Goal: Transaction & Acquisition: Purchase product/service

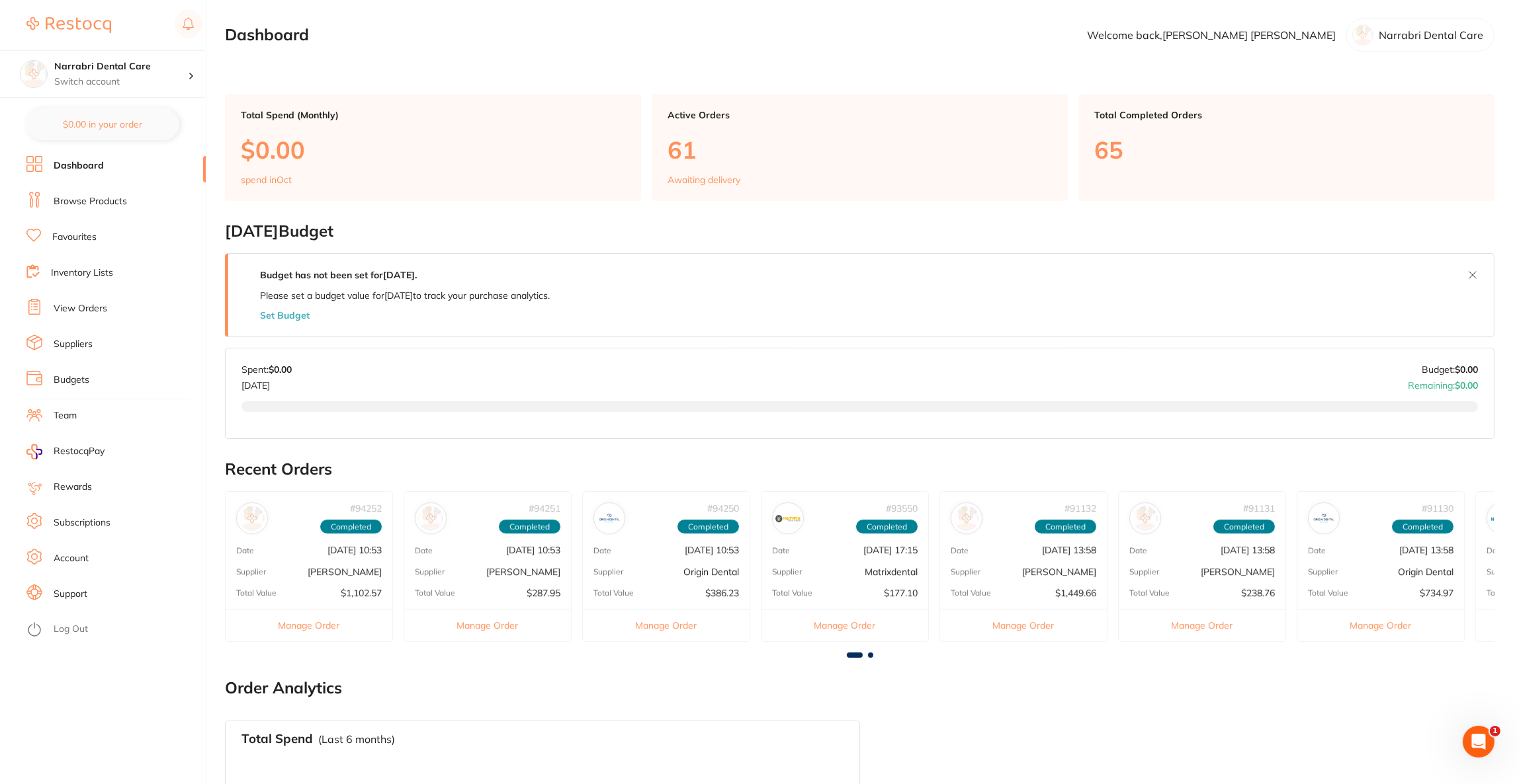
click at [86, 311] on link "View Orders" at bounding box center [80, 308] width 54 height 13
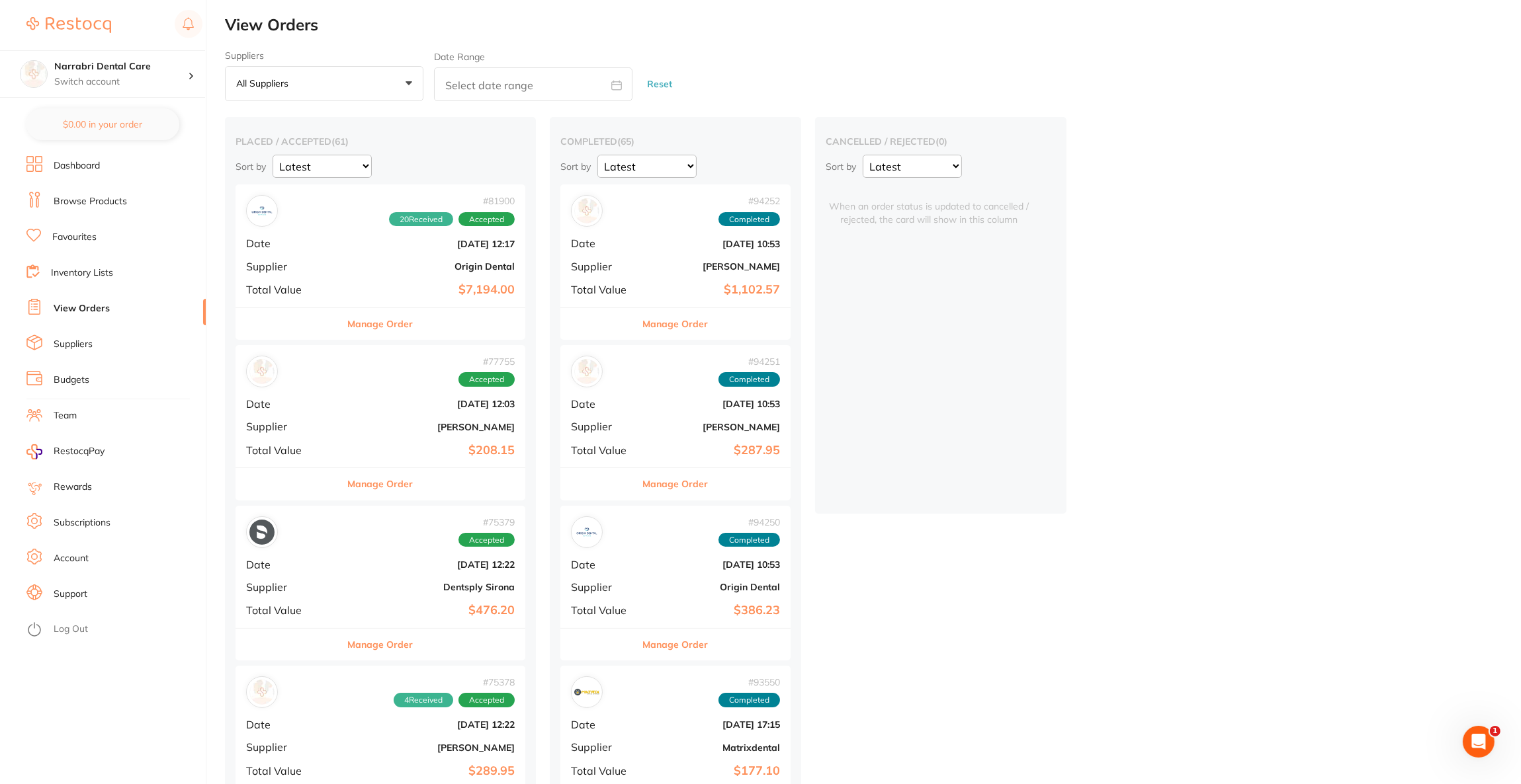
click at [98, 195] on link "Browse Products" at bounding box center [90, 201] width 73 height 13
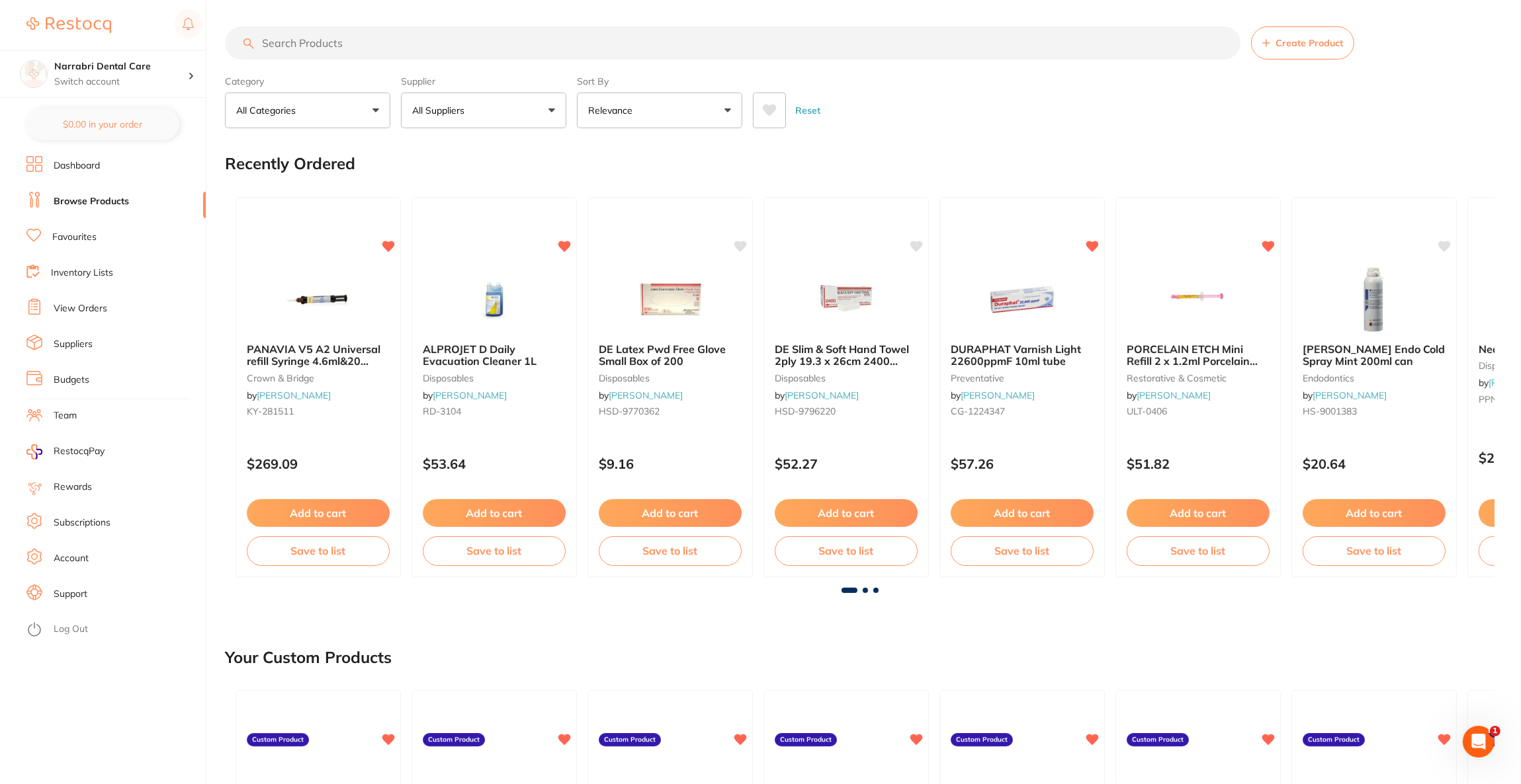
click at [366, 50] on input "search" at bounding box center [732, 43] width 1015 height 33
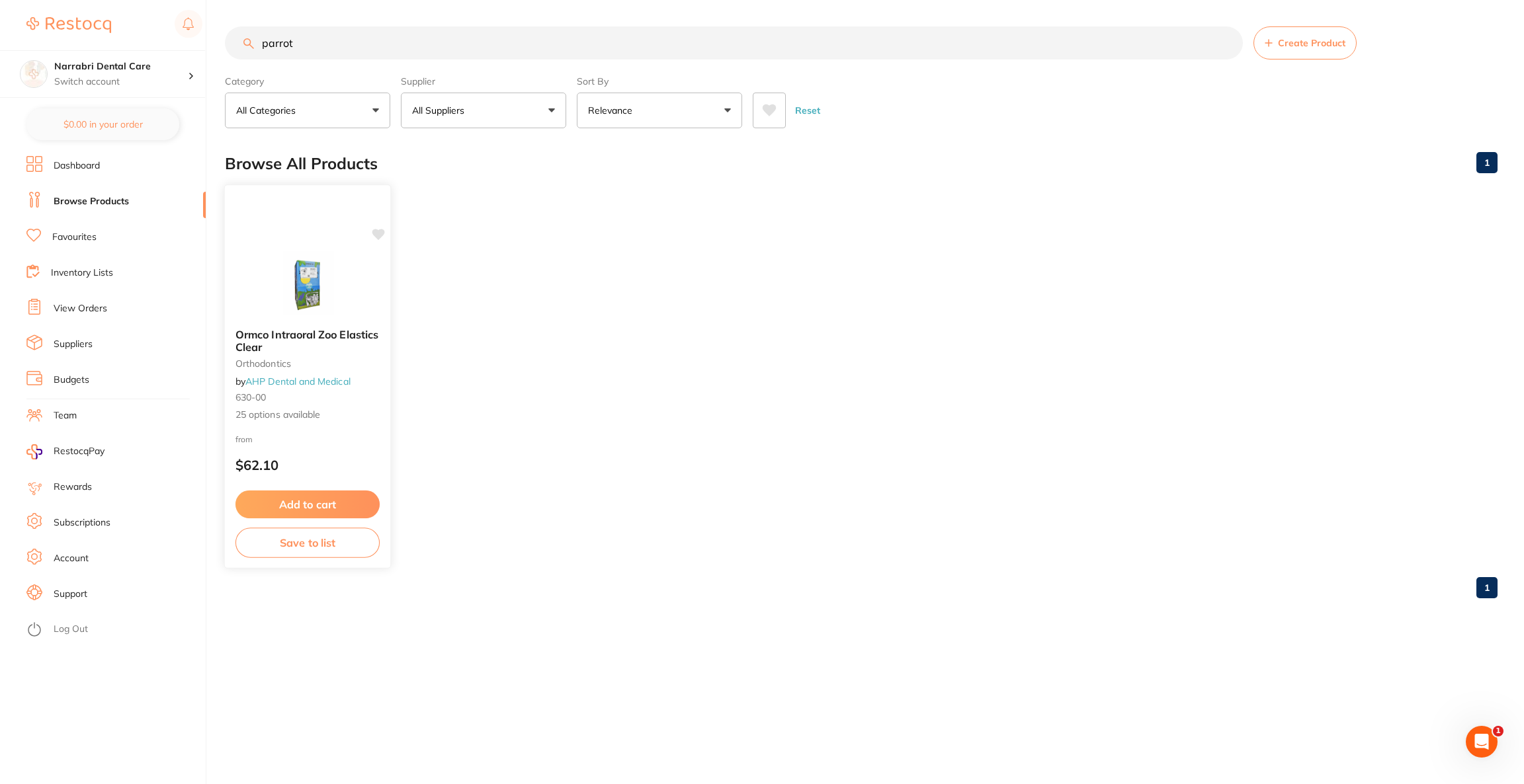
click at [283, 300] on img at bounding box center [307, 285] width 86 height 67
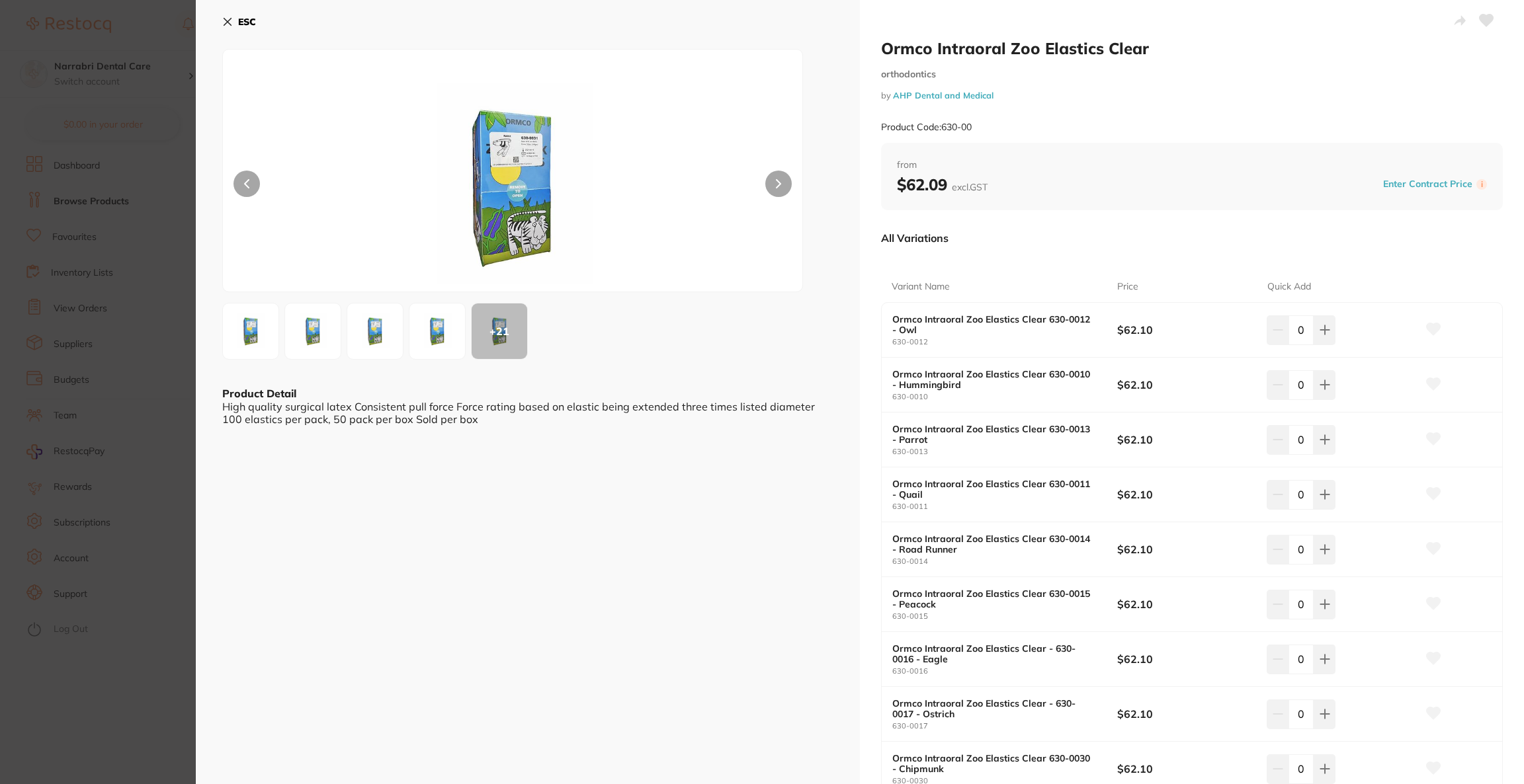
click at [136, 324] on section "Ormco Intraoral Zoo Elastics Clear orthodontics by AHP Dental and Medical Produ…" at bounding box center [762, 392] width 1524 height 784
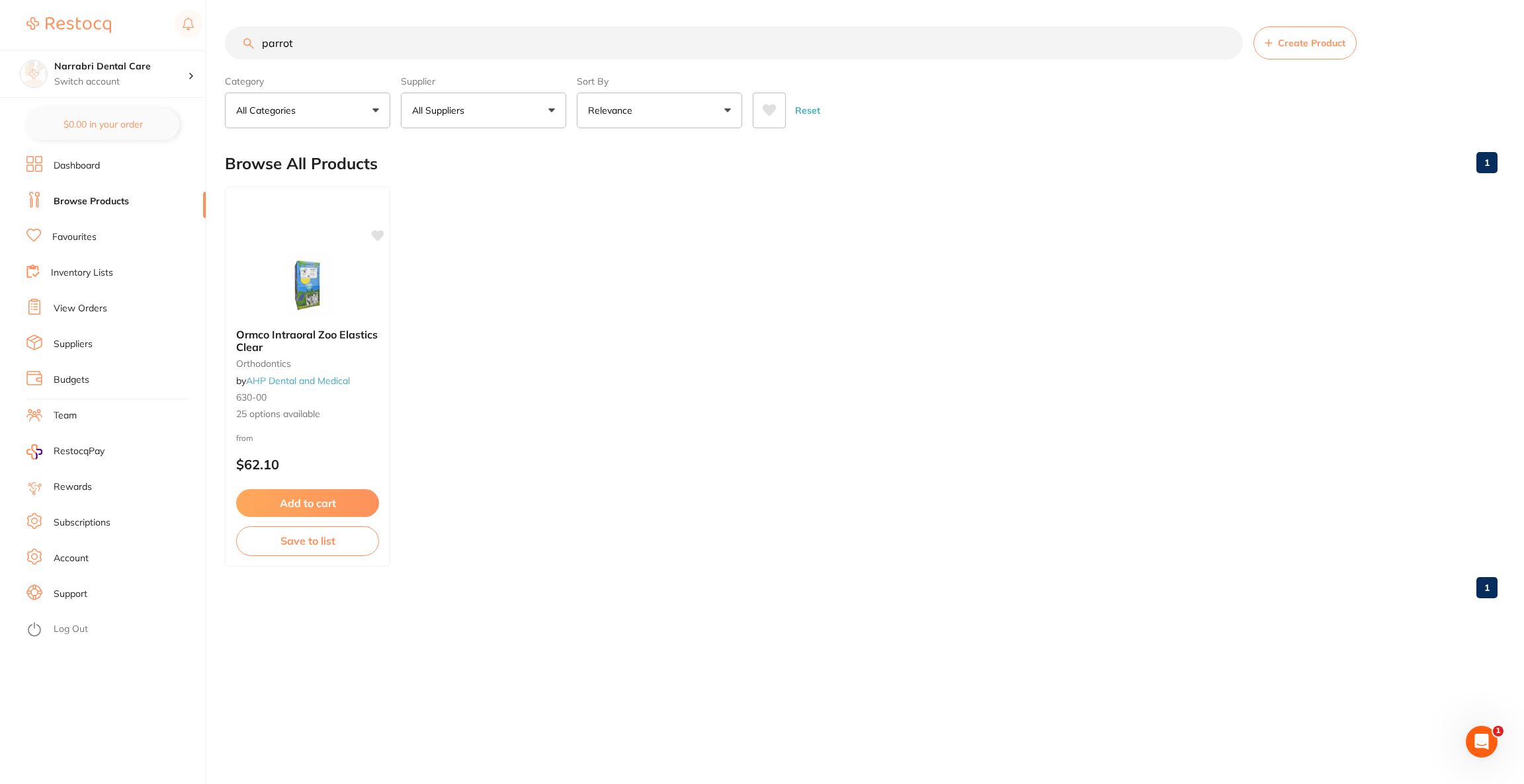
drag, startPoint x: 339, startPoint y: 48, endPoint x: 231, endPoint y: 44, distance: 108.1
click at [231, 44] on input "parrot" at bounding box center [734, 43] width 1018 height 33
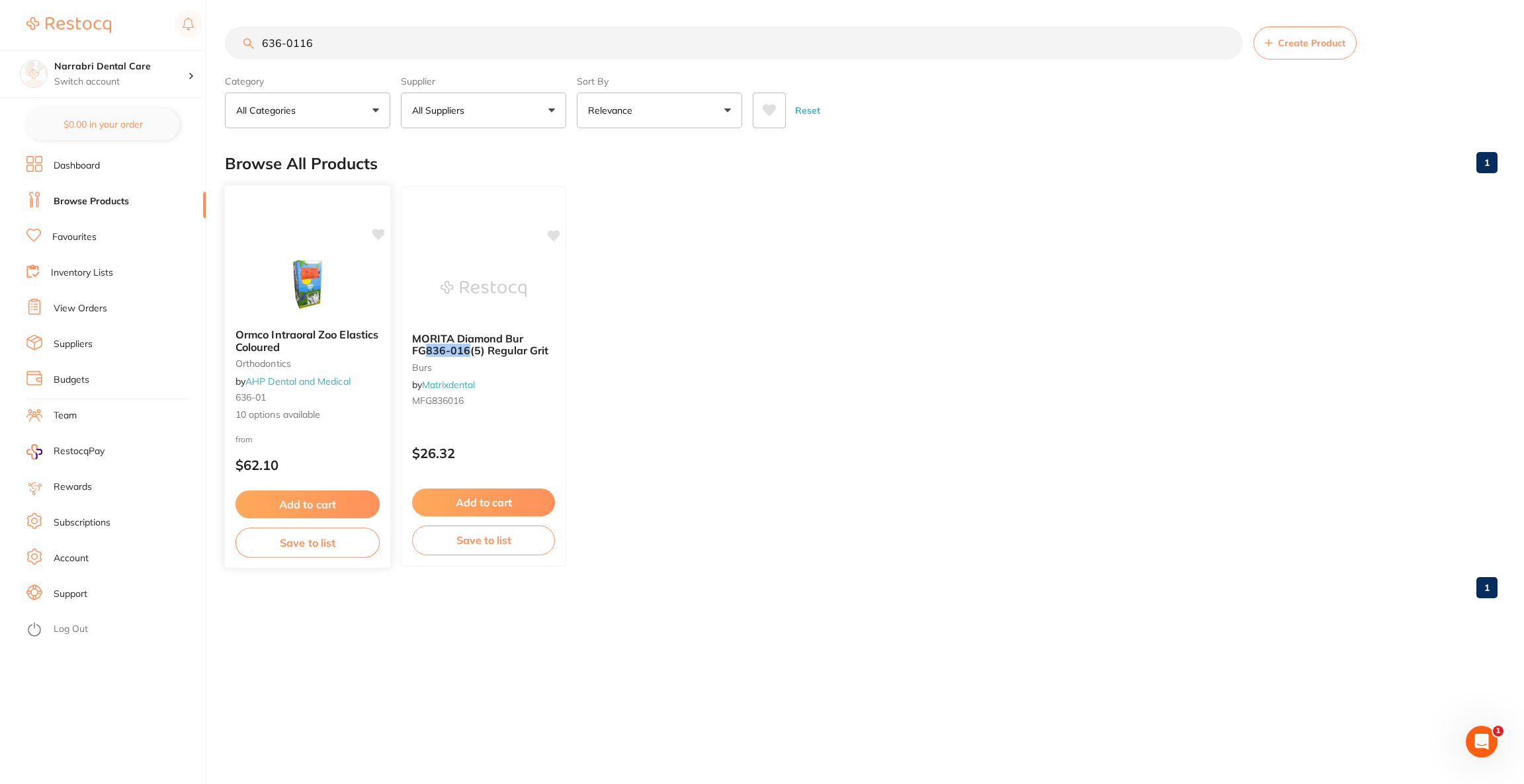
type input "636-0116"
click at [346, 279] on img at bounding box center [307, 285] width 86 height 67
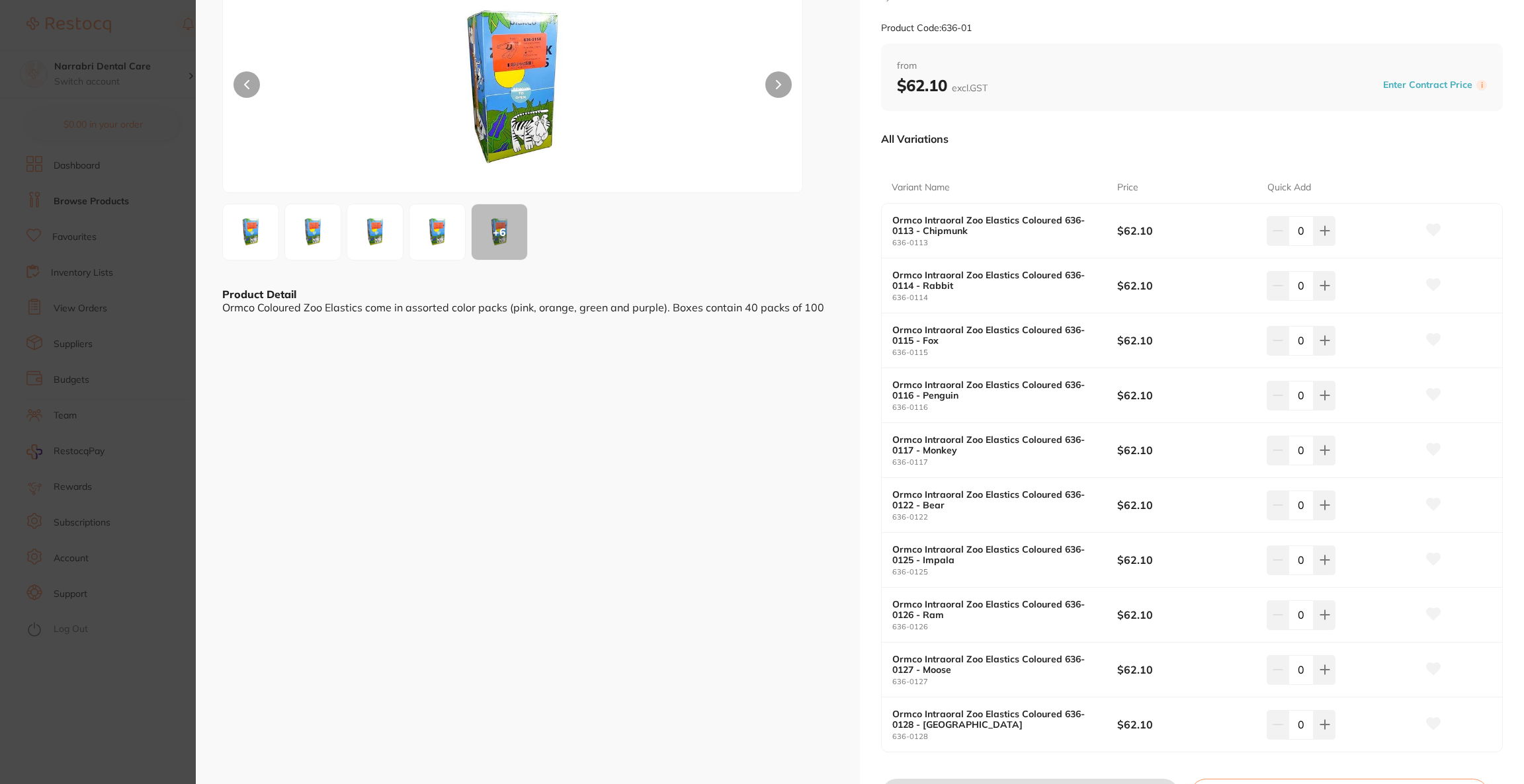
scroll to position [198, 0]
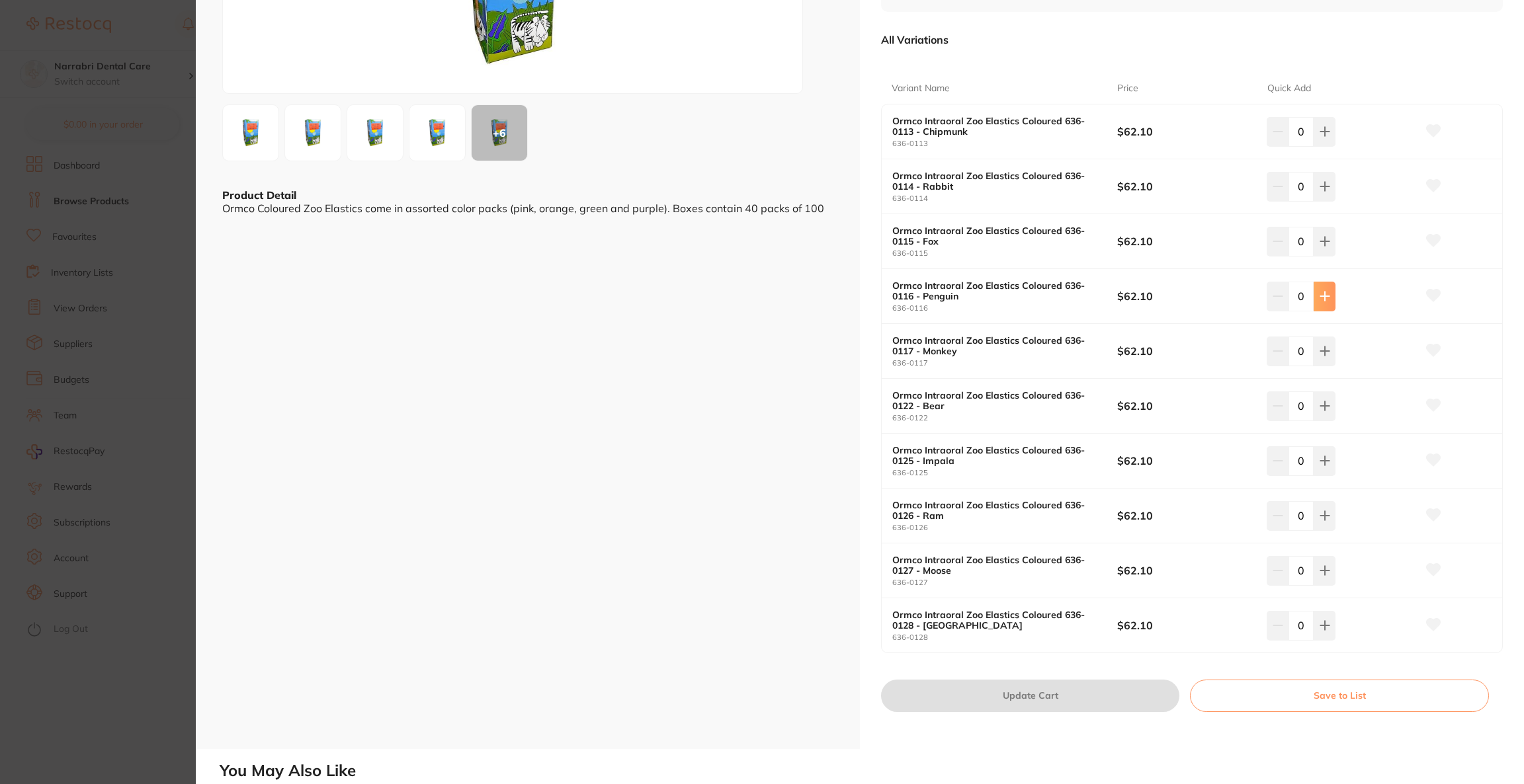
click at [1327, 296] on icon at bounding box center [1325, 296] width 11 height 11
type input "2"
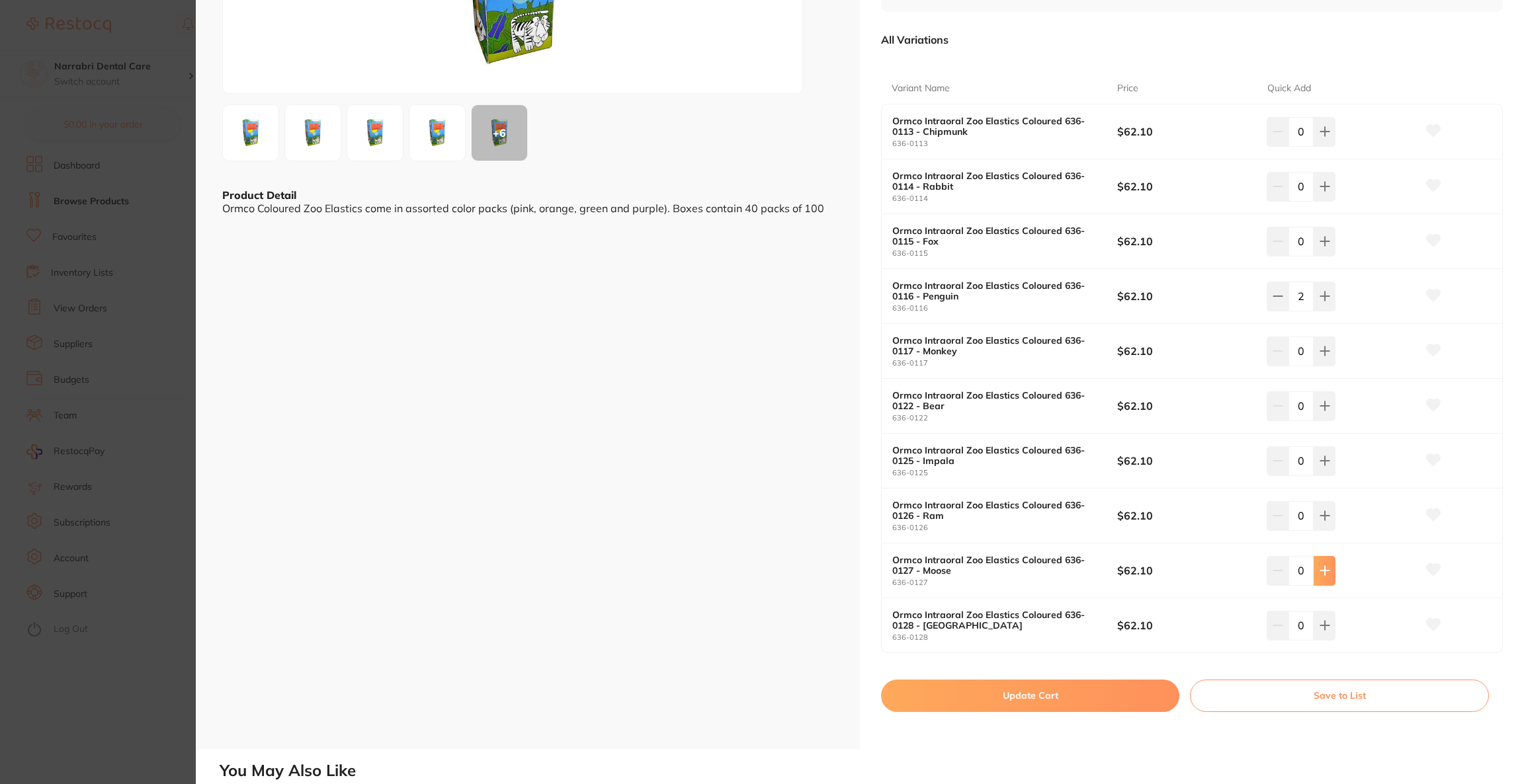
click at [1325, 573] on icon at bounding box center [1325, 571] width 11 height 11
type input "2"
click at [1105, 693] on button "Update Cart" at bounding box center [1030, 695] width 298 height 32
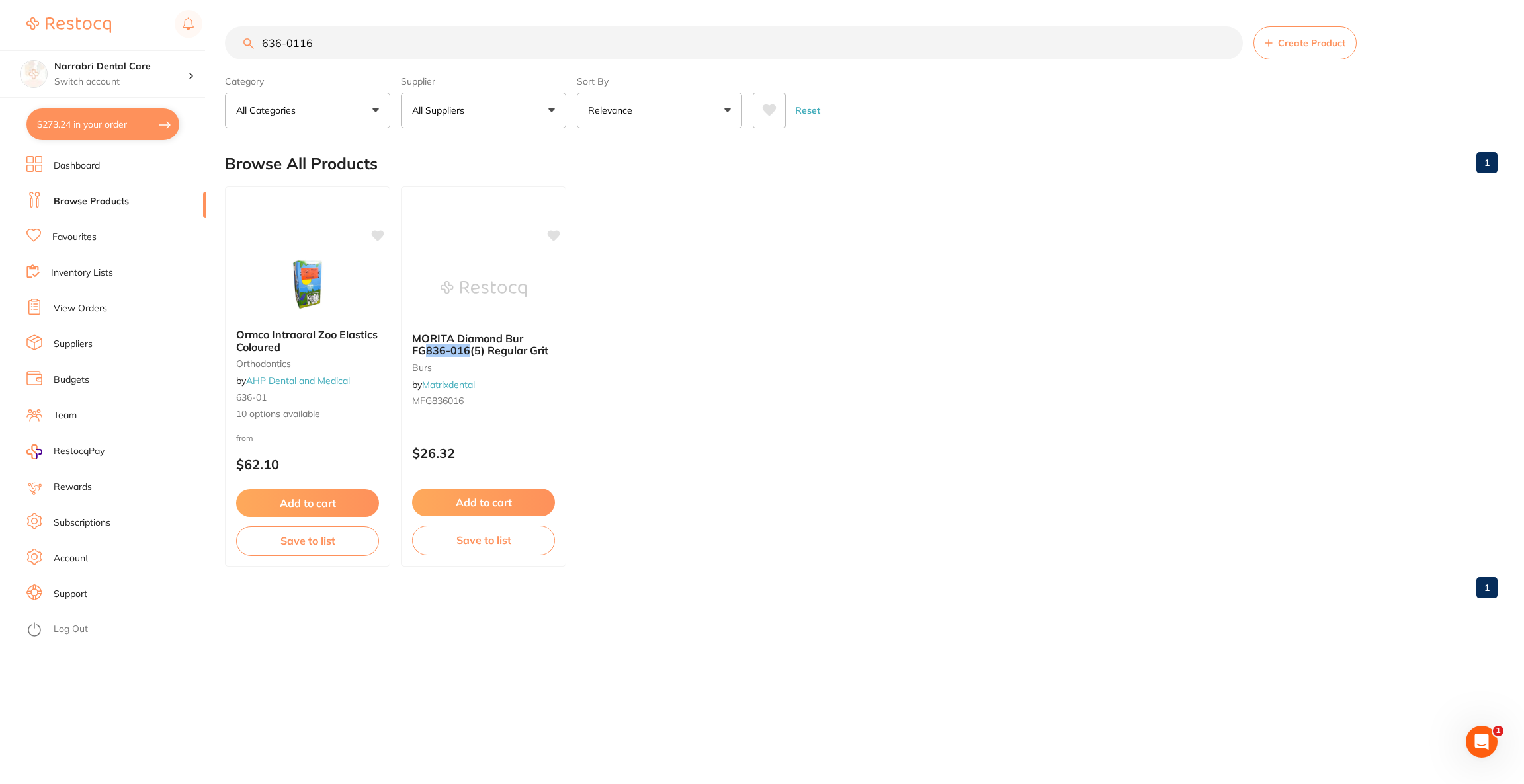
drag, startPoint x: 350, startPoint y: 45, endPoint x: 228, endPoint y: 43, distance: 122.0
click at [228, 43] on input "636-0116" at bounding box center [734, 43] width 1018 height 33
click at [86, 113] on button "$273.24 in your order" at bounding box center [103, 124] width 153 height 32
checkbox input "true"
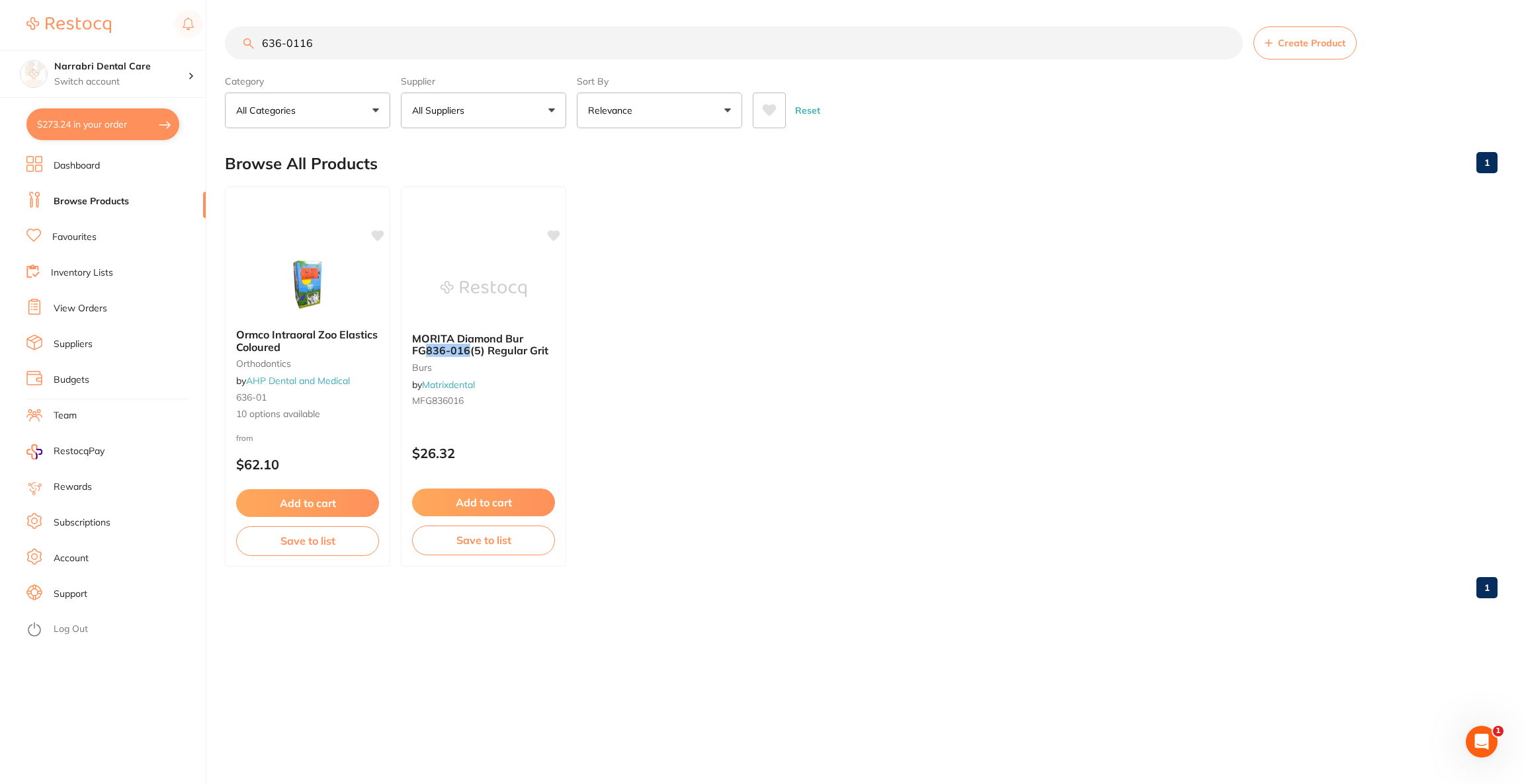
checkbox input "true"
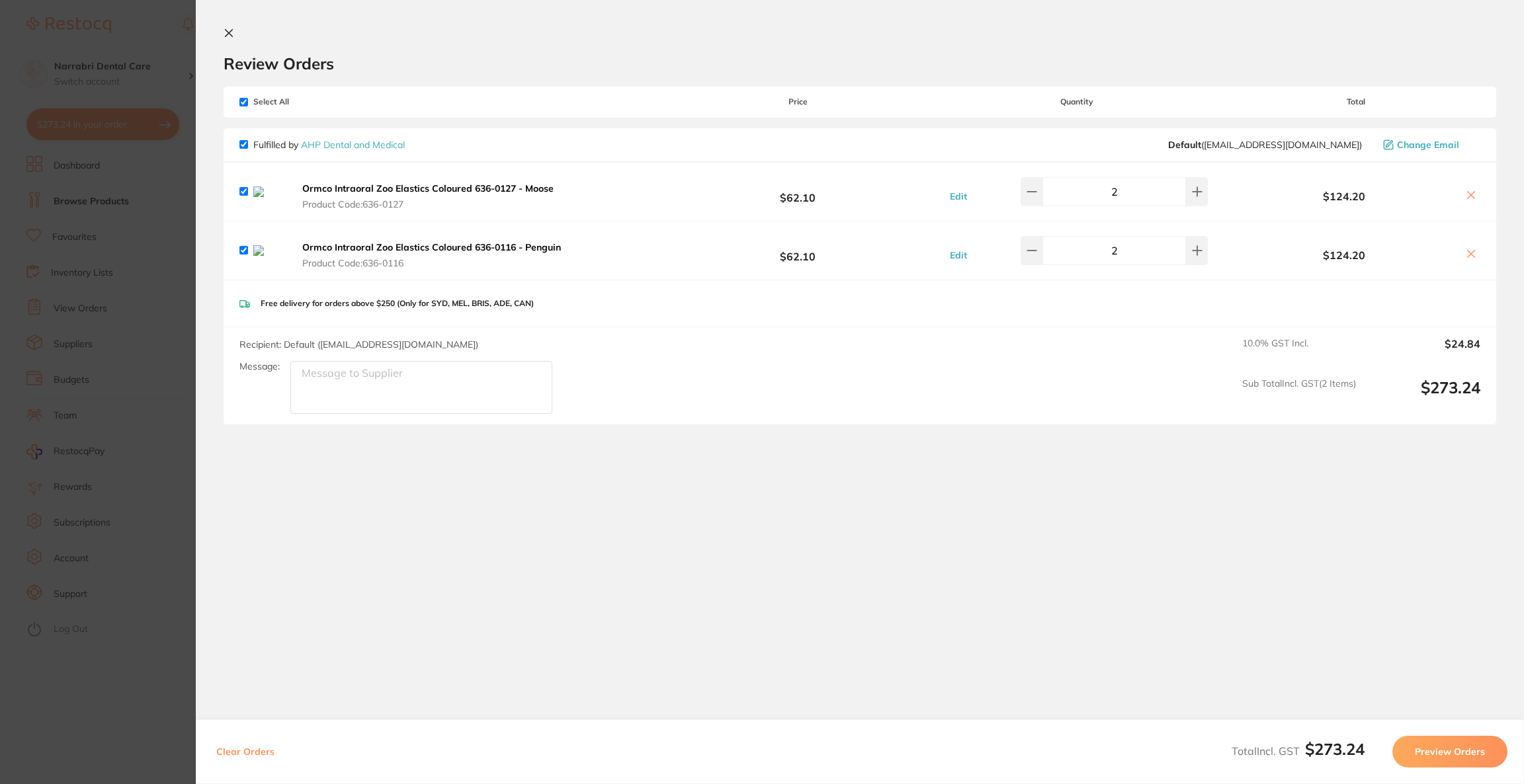
click at [1466, 194] on icon at bounding box center [1471, 195] width 11 height 11
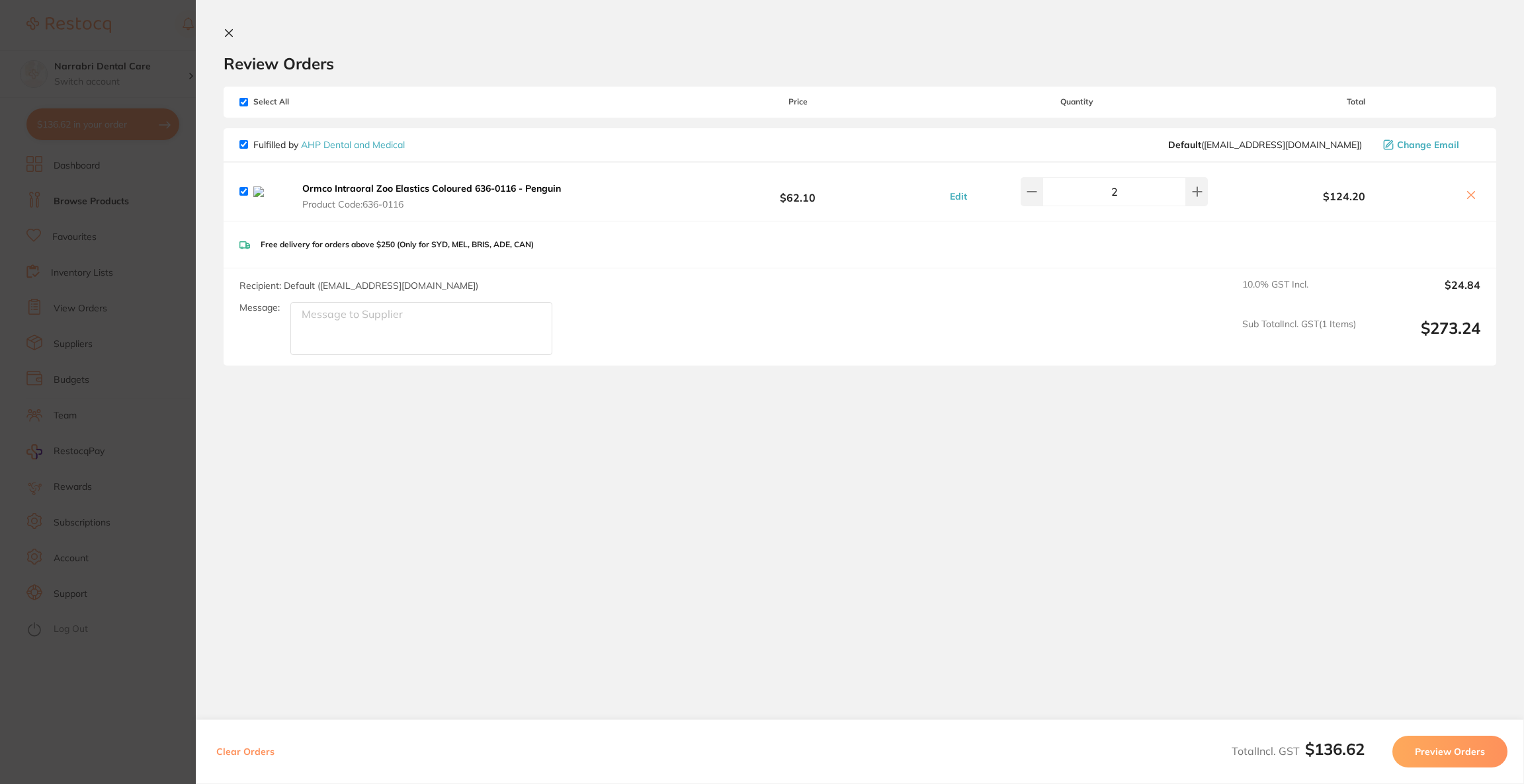
click at [1466, 194] on icon at bounding box center [1471, 195] width 11 height 11
checkbox input "false"
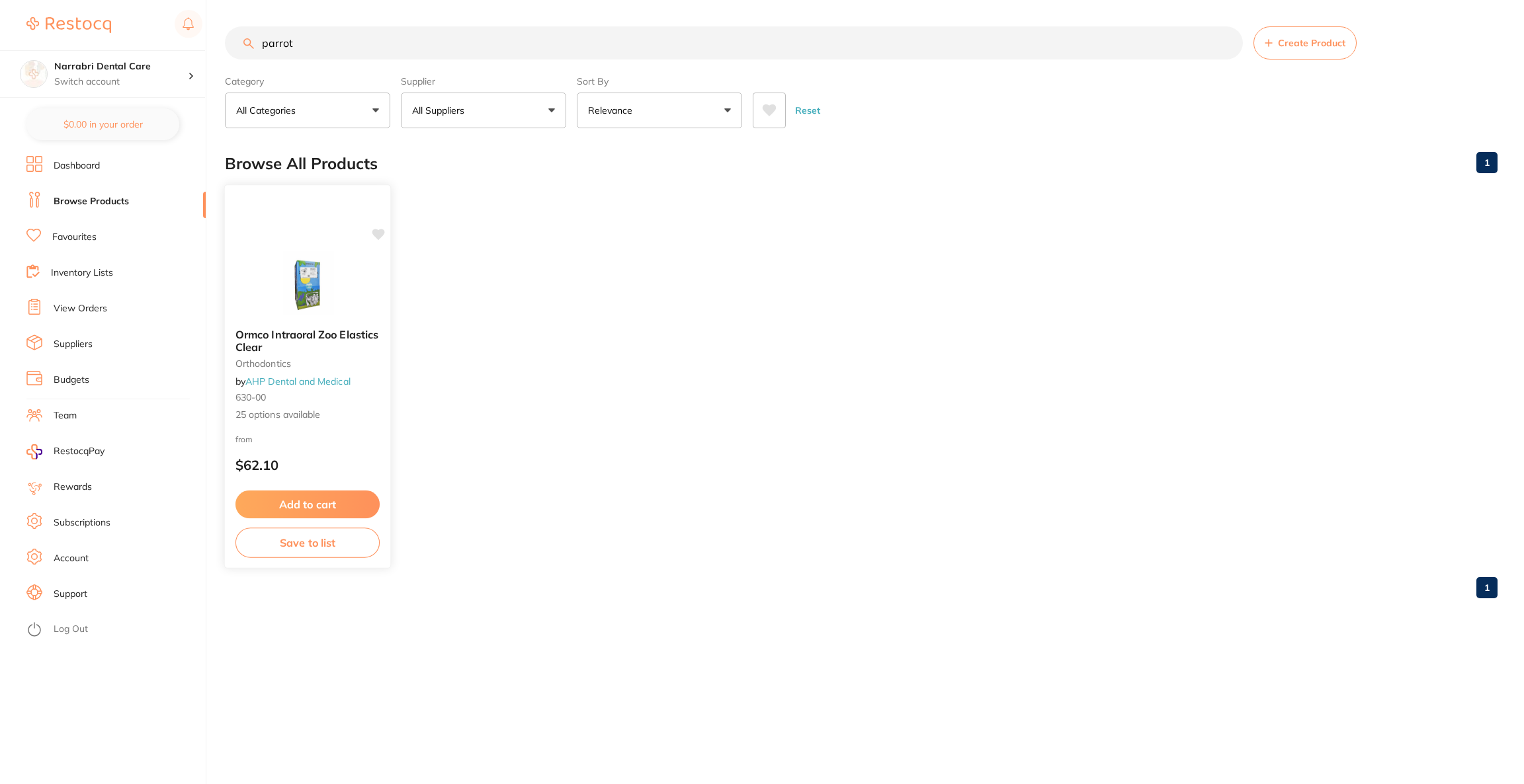
type input "parrot"
click at [320, 297] on main "parrot Create Product Category All Categories All Categories orthodontics Clear…" at bounding box center [874, 318] width 1299 height 636
click at [315, 287] on img at bounding box center [307, 285] width 86 height 67
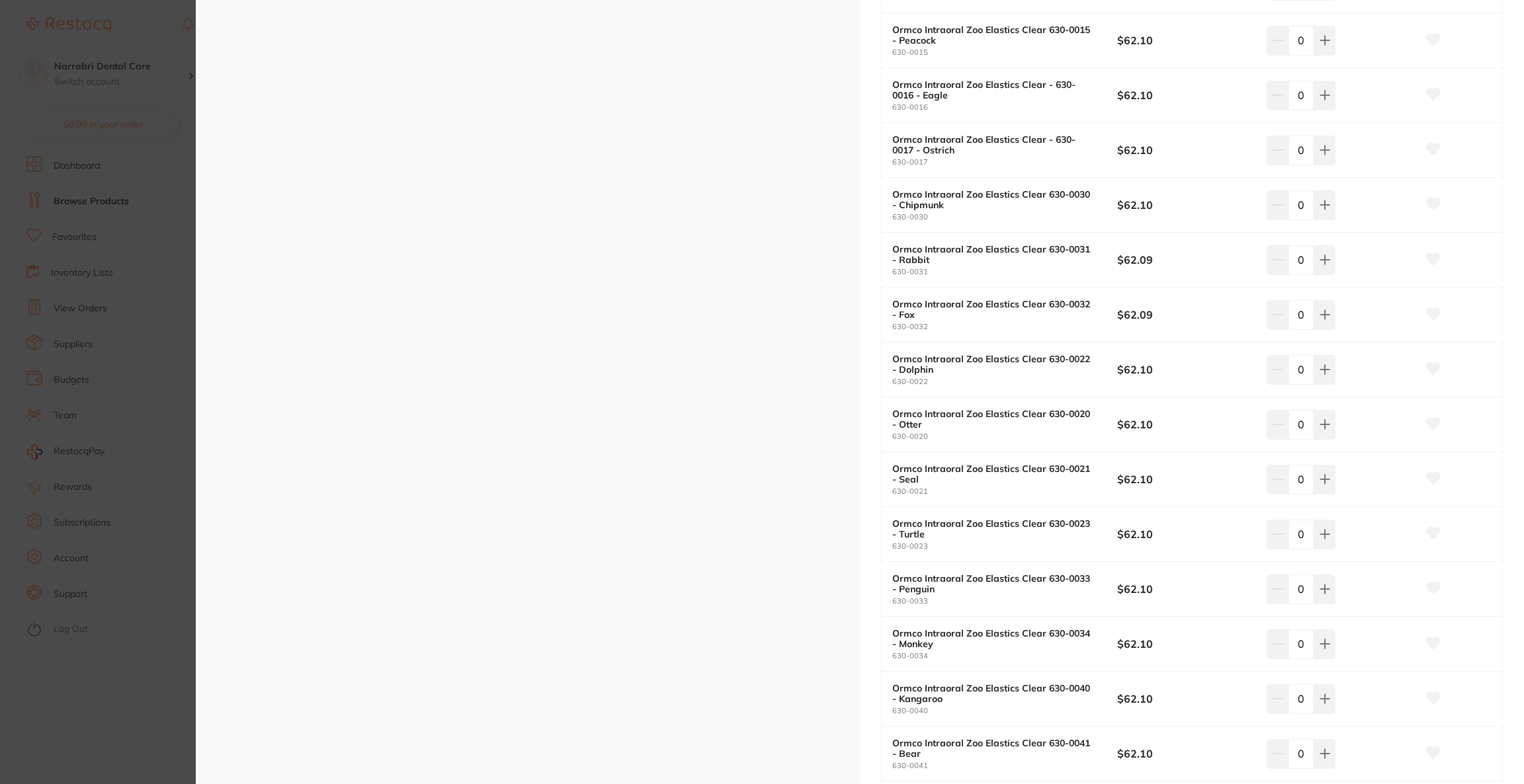
scroll to position [594, 0]
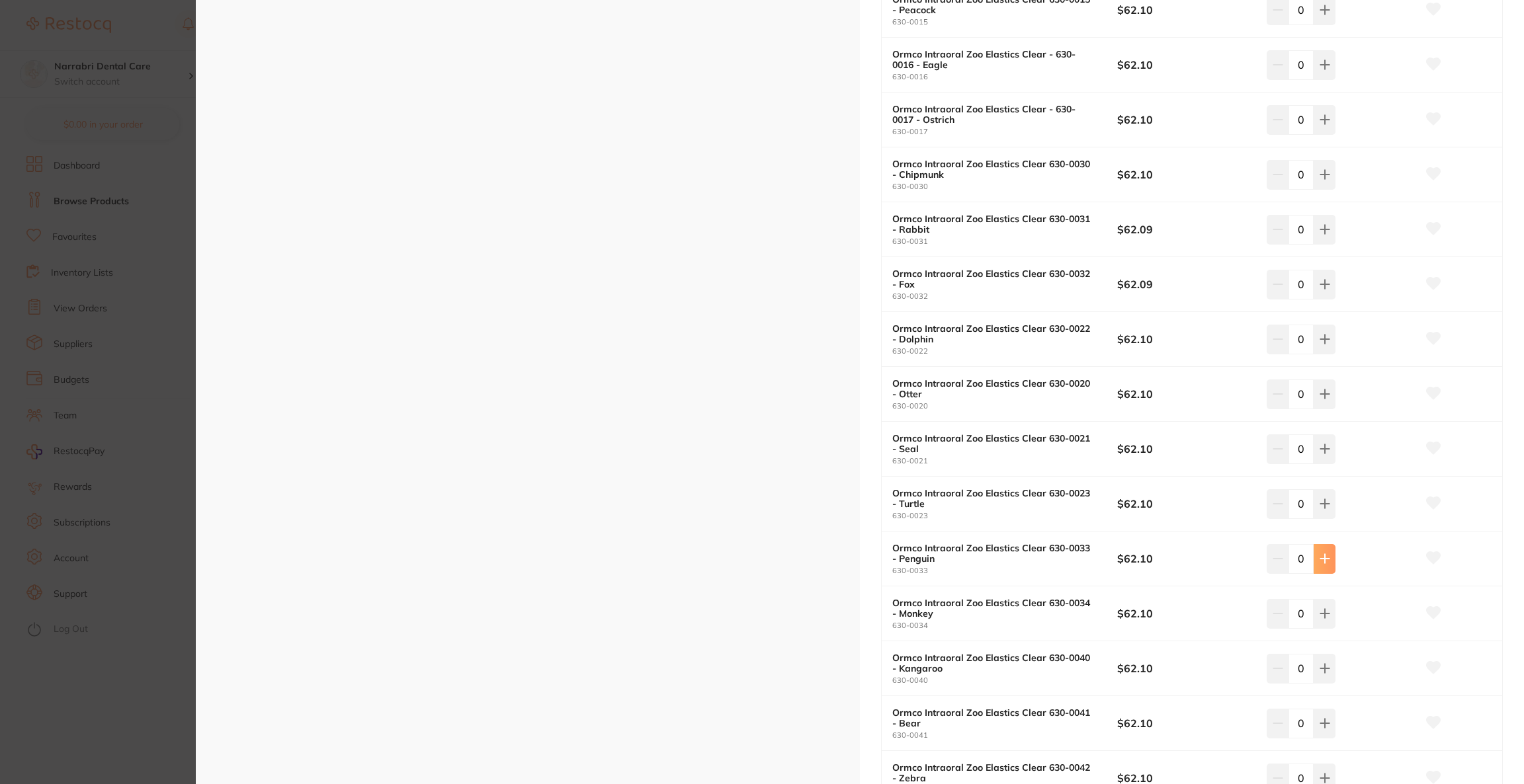
click at [1330, 565] on button at bounding box center [1324, 558] width 22 height 29
type input "2"
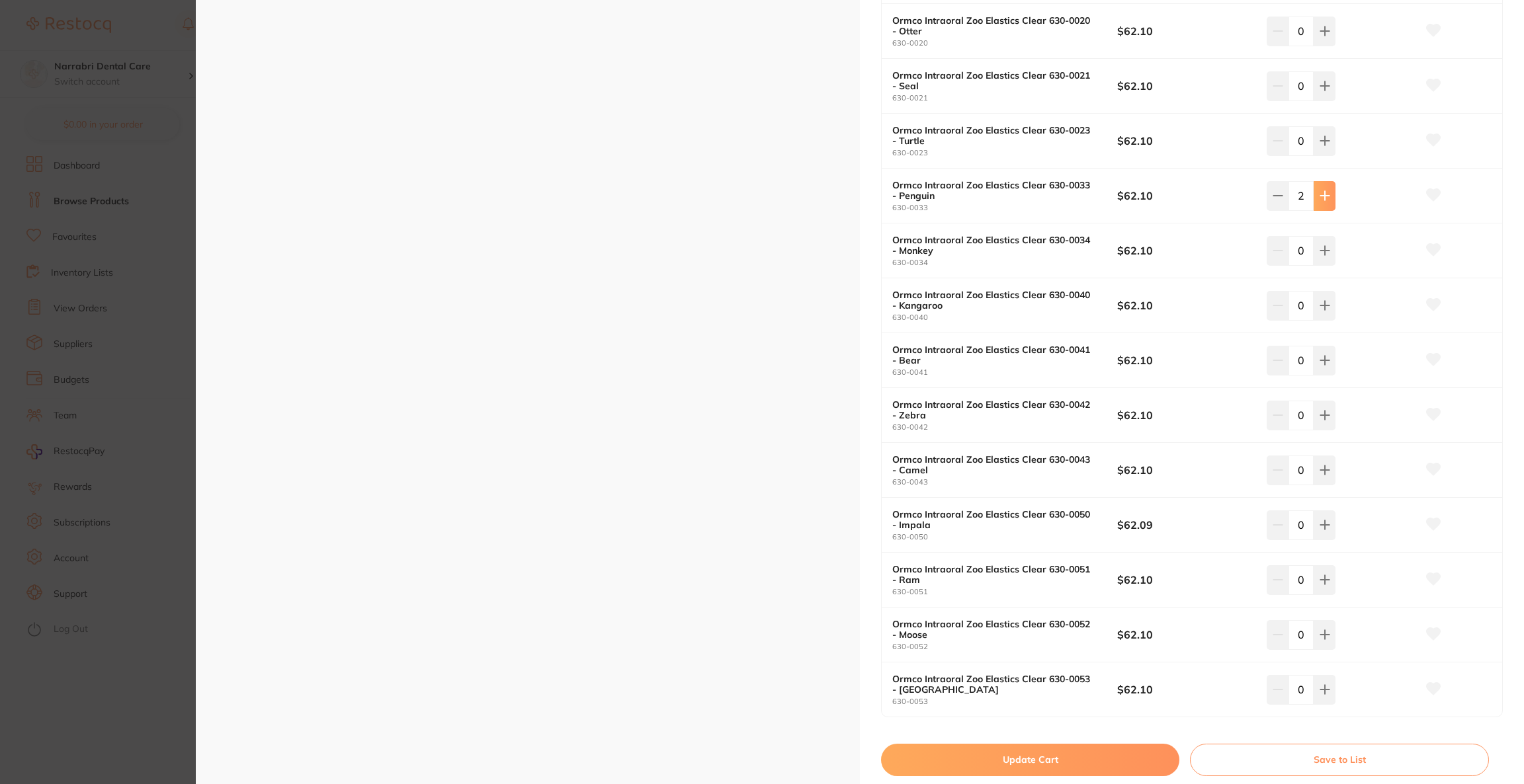
scroll to position [991, 0]
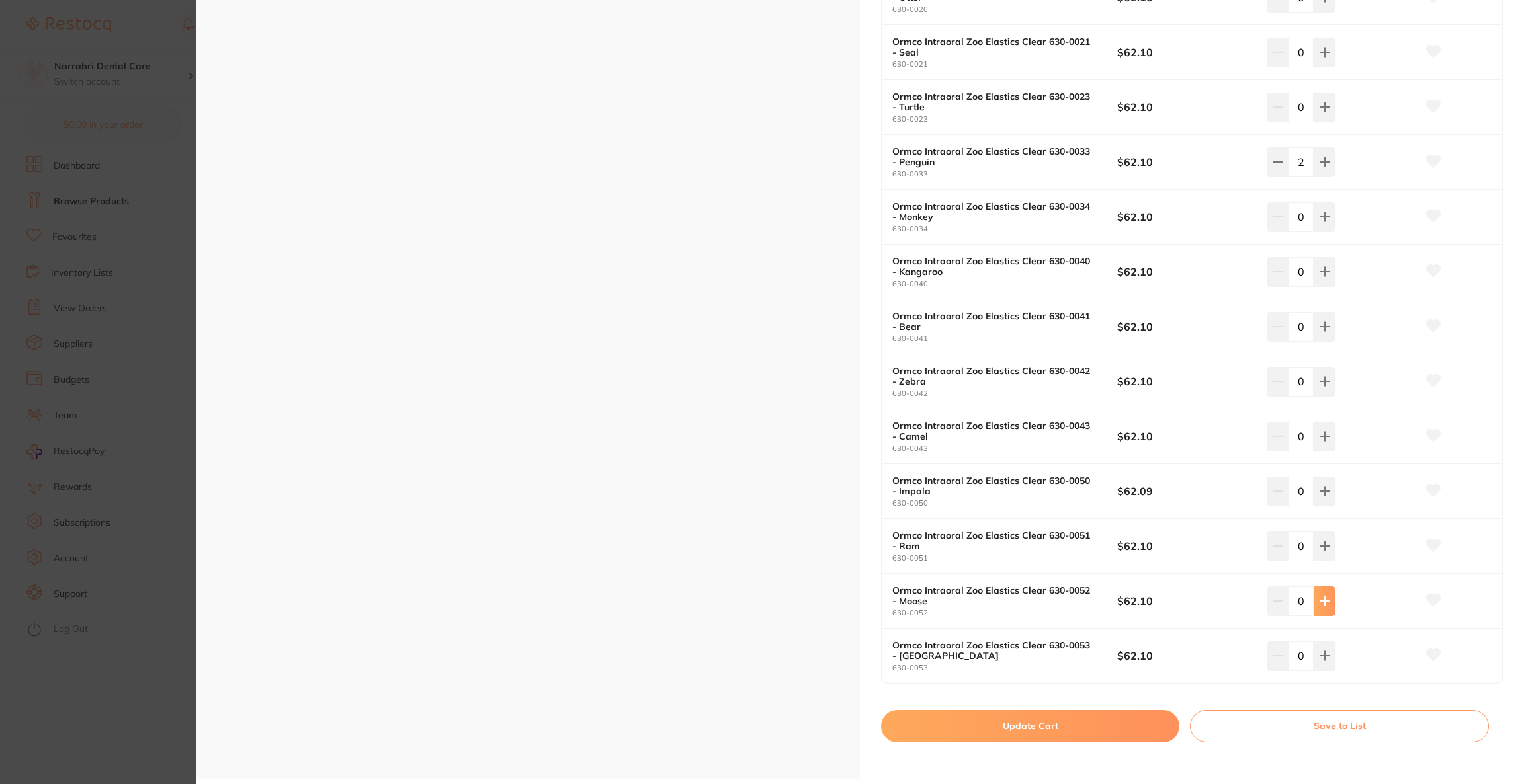
click at [1321, 593] on button at bounding box center [1324, 601] width 22 height 29
click at [1320, 593] on button at bounding box center [1324, 601] width 22 height 29
type input "2"
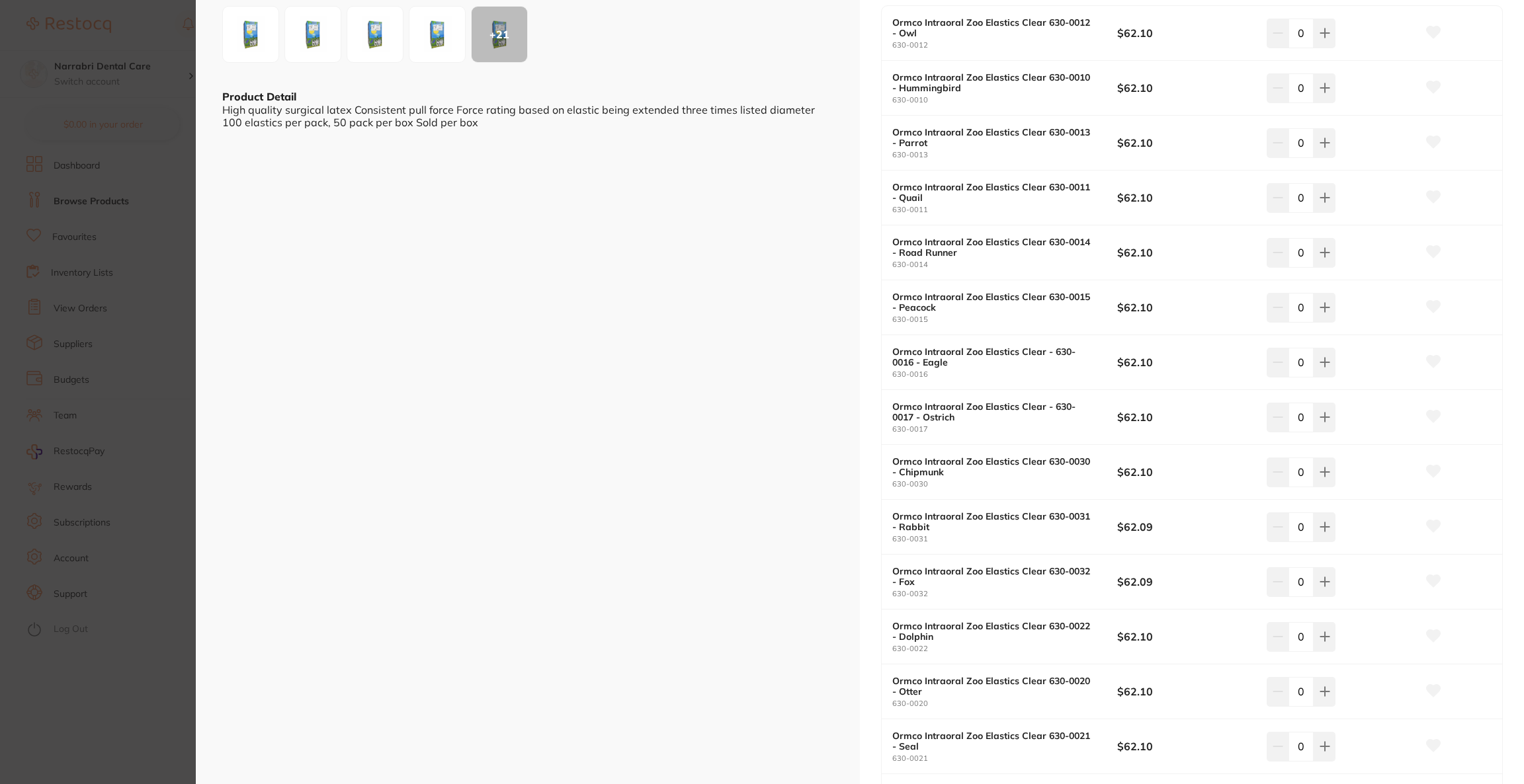
scroll to position [0, 0]
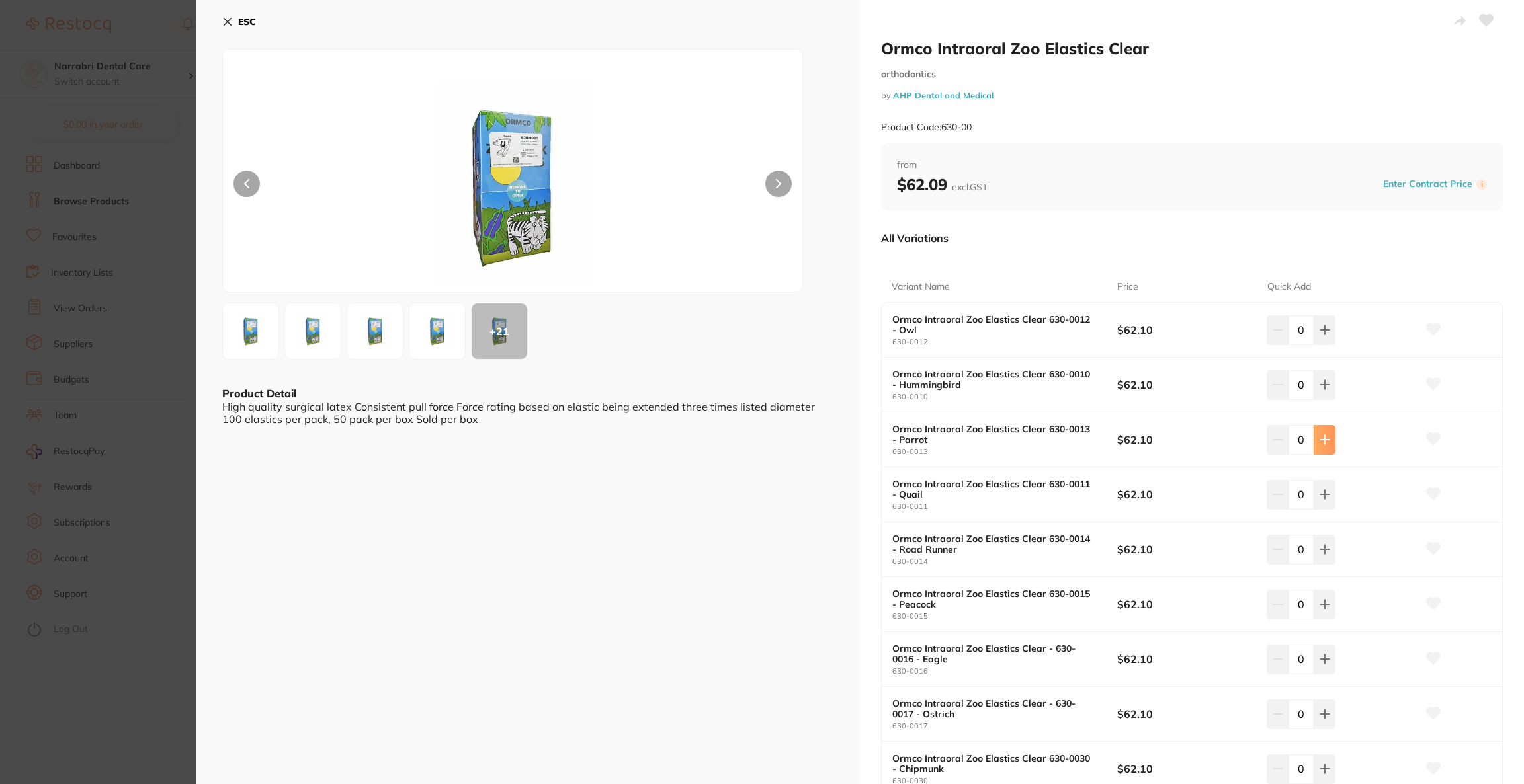
click at [1320, 438] on icon at bounding box center [1325, 440] width 11 height 11
type input "2"
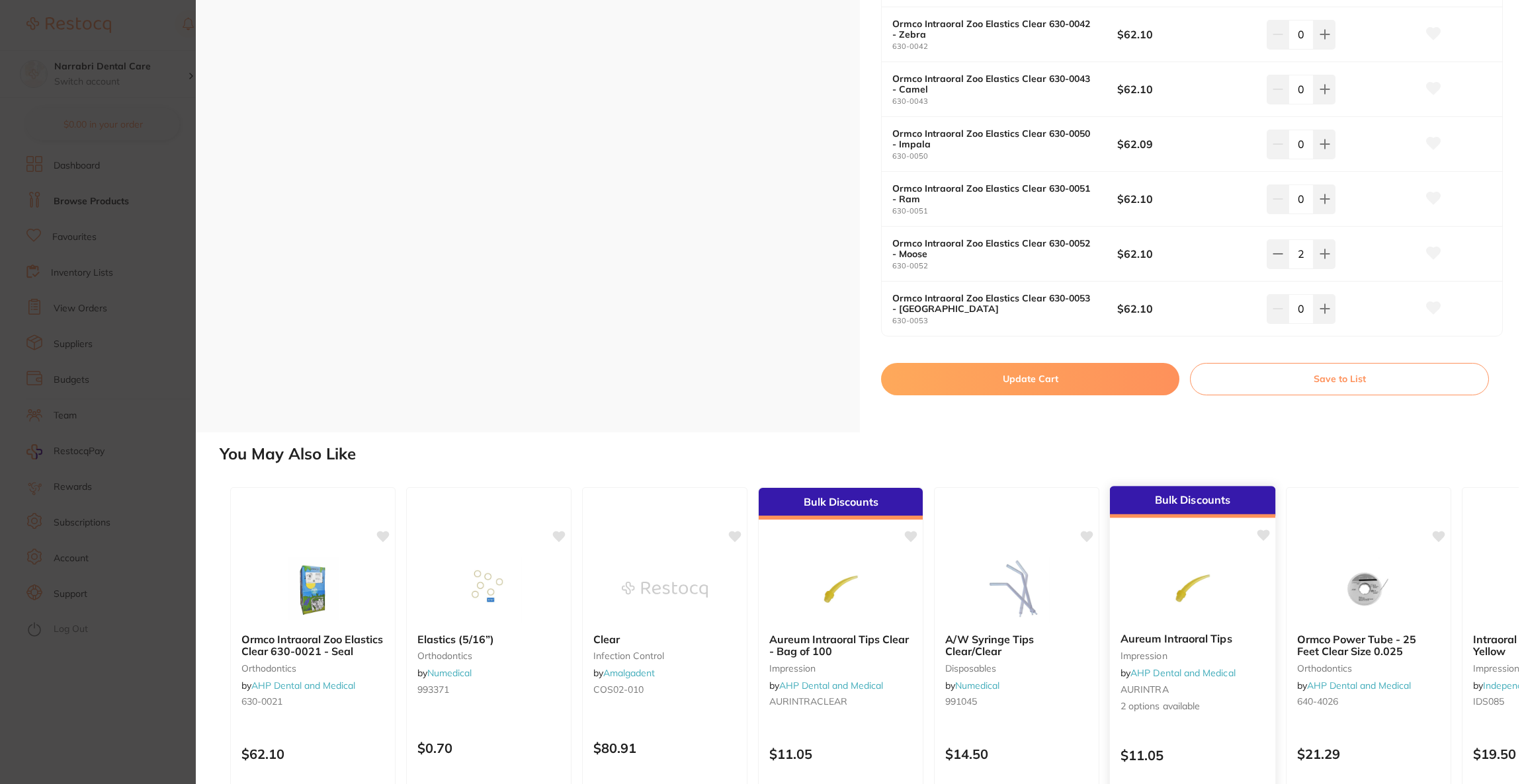
scroll to position [1440, 0]
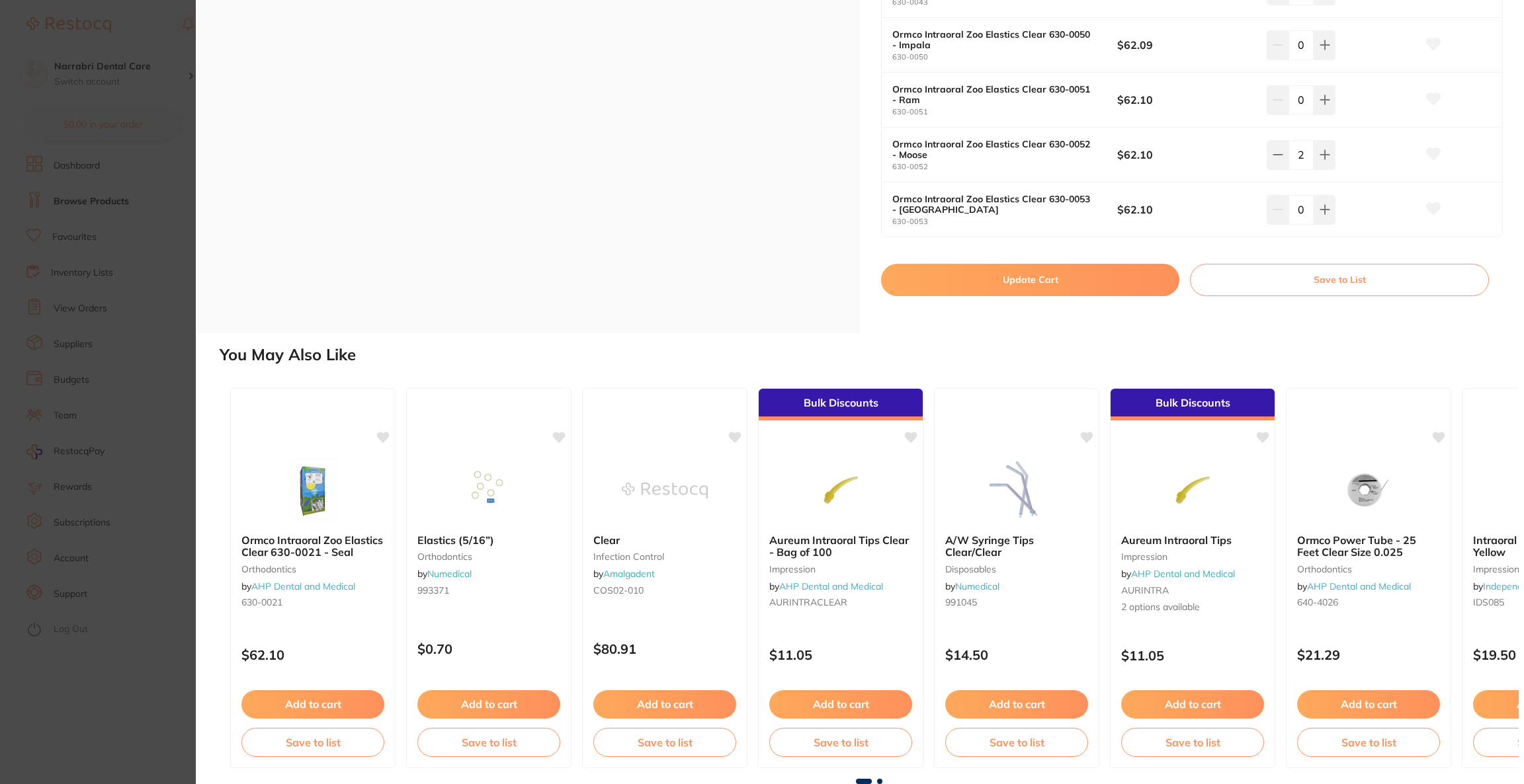
click at [1051, 284] on button "Update Cart" at bounding box center [1030, 280] width 298 height 32
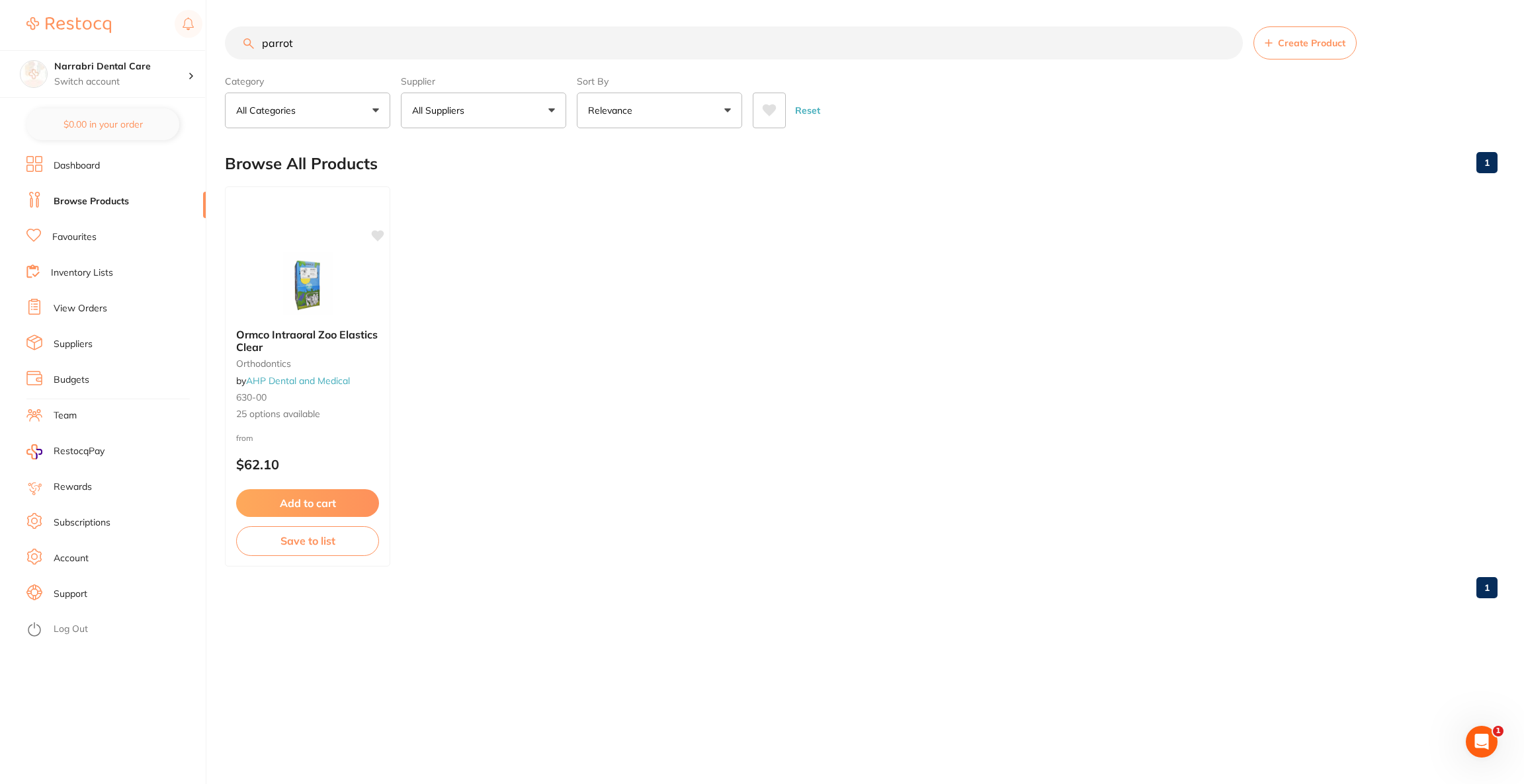
checkbox input "false"
click at [331, 501] on button "Add to cart" at bounding box center [307, 505] width 144 height 29
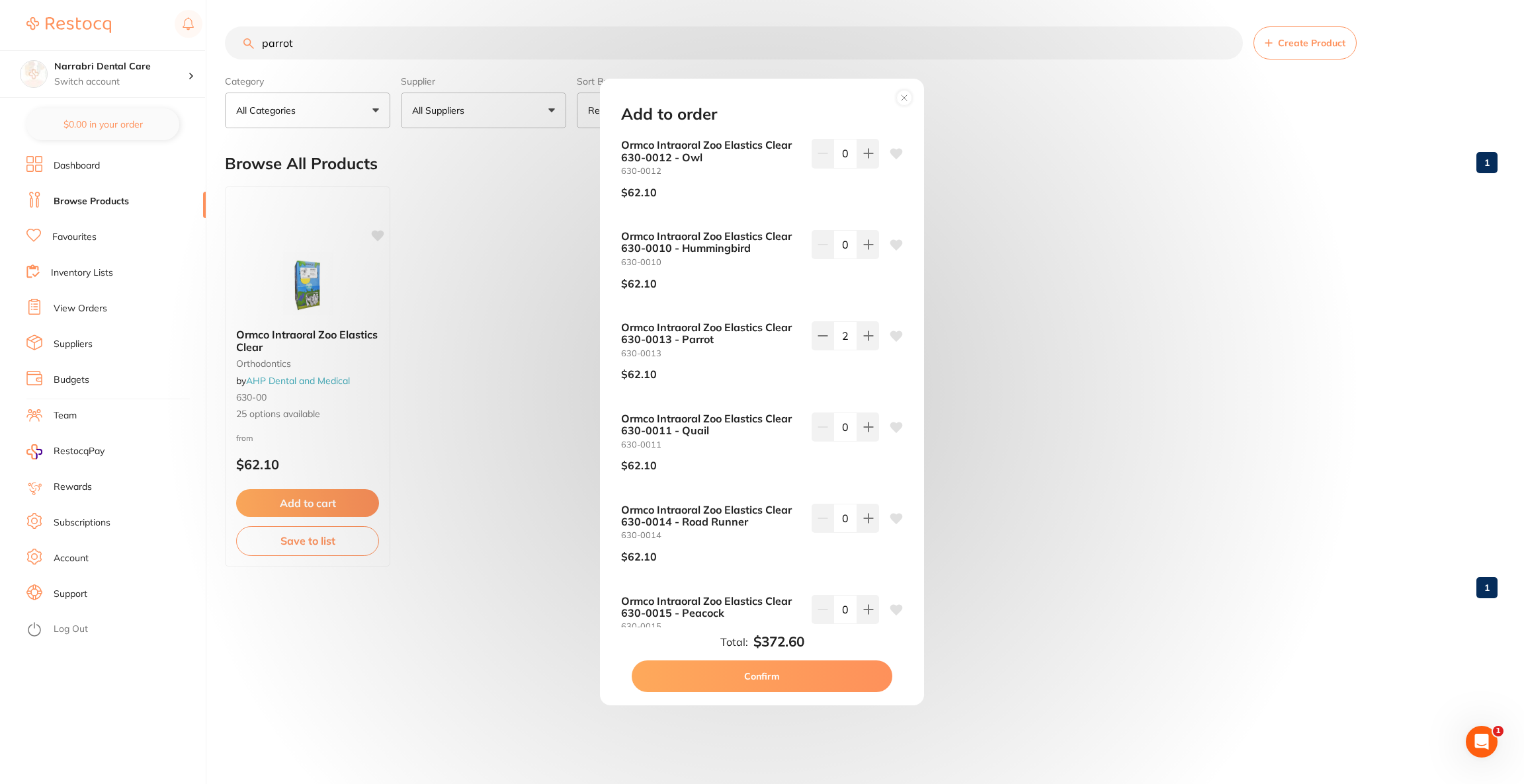
click at [799, 668] on button "Confirm" at bounding box center [762, 677] width 260 height 32
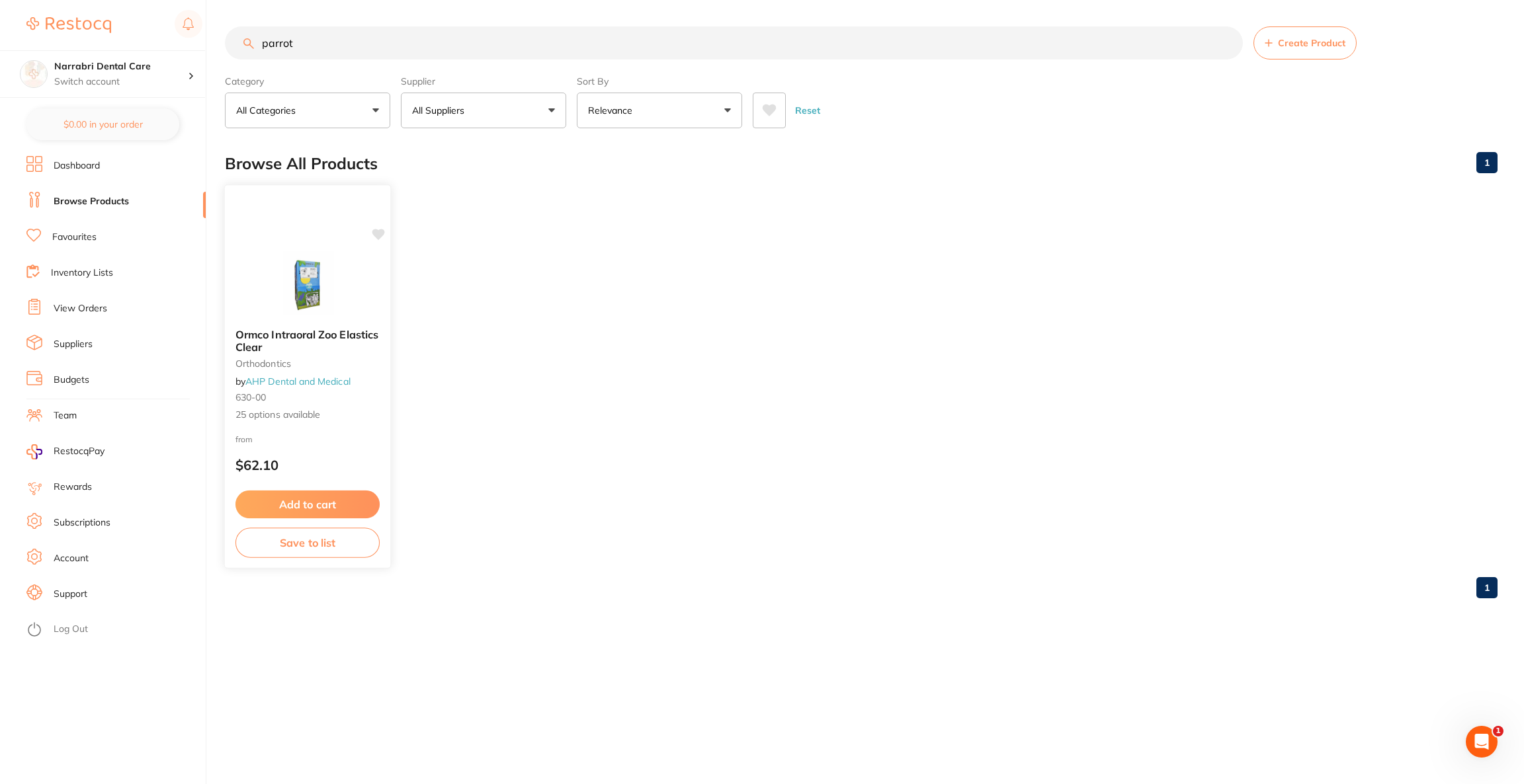
click at [291, 505] on button "Add to cart" at bounding box center [307, 505] width 144 height 29
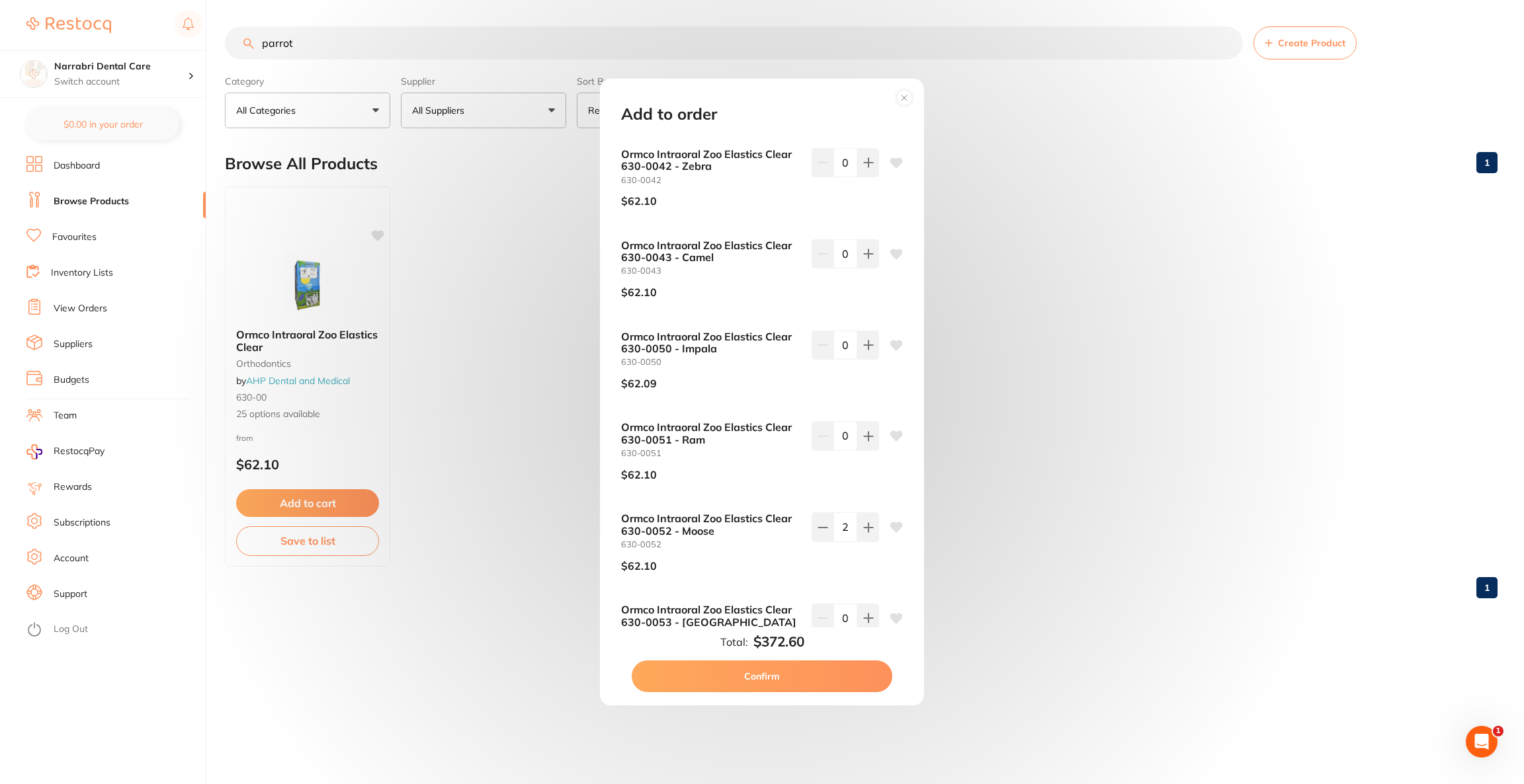
scroll to position [1787, 0]
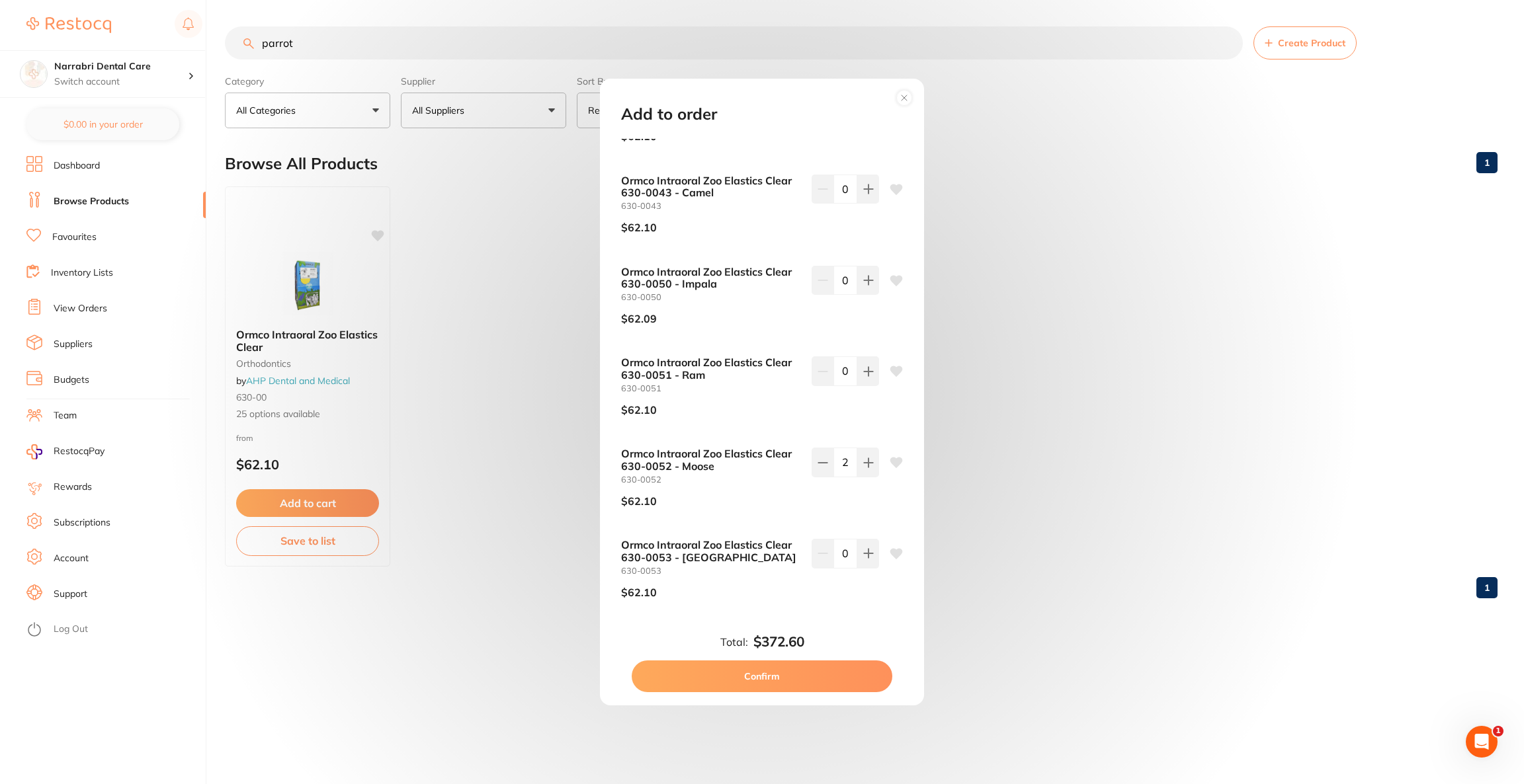
click at [787, 670] on button "Confirm" at bounding box center [762, 677] width 260 height 32
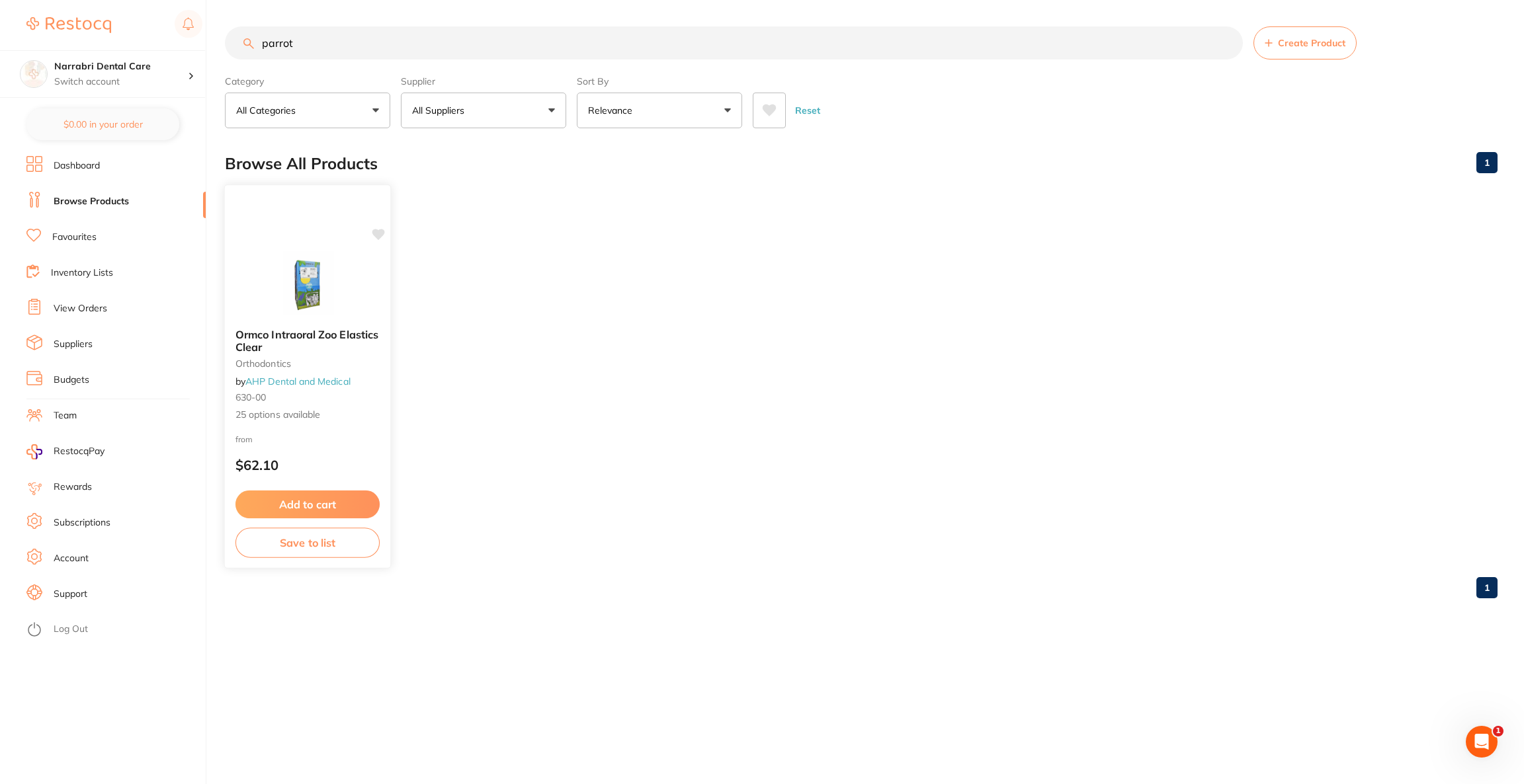
click at [323, 508] on button "Add to cart" at bounding box center [307, 505] width 144 height 29
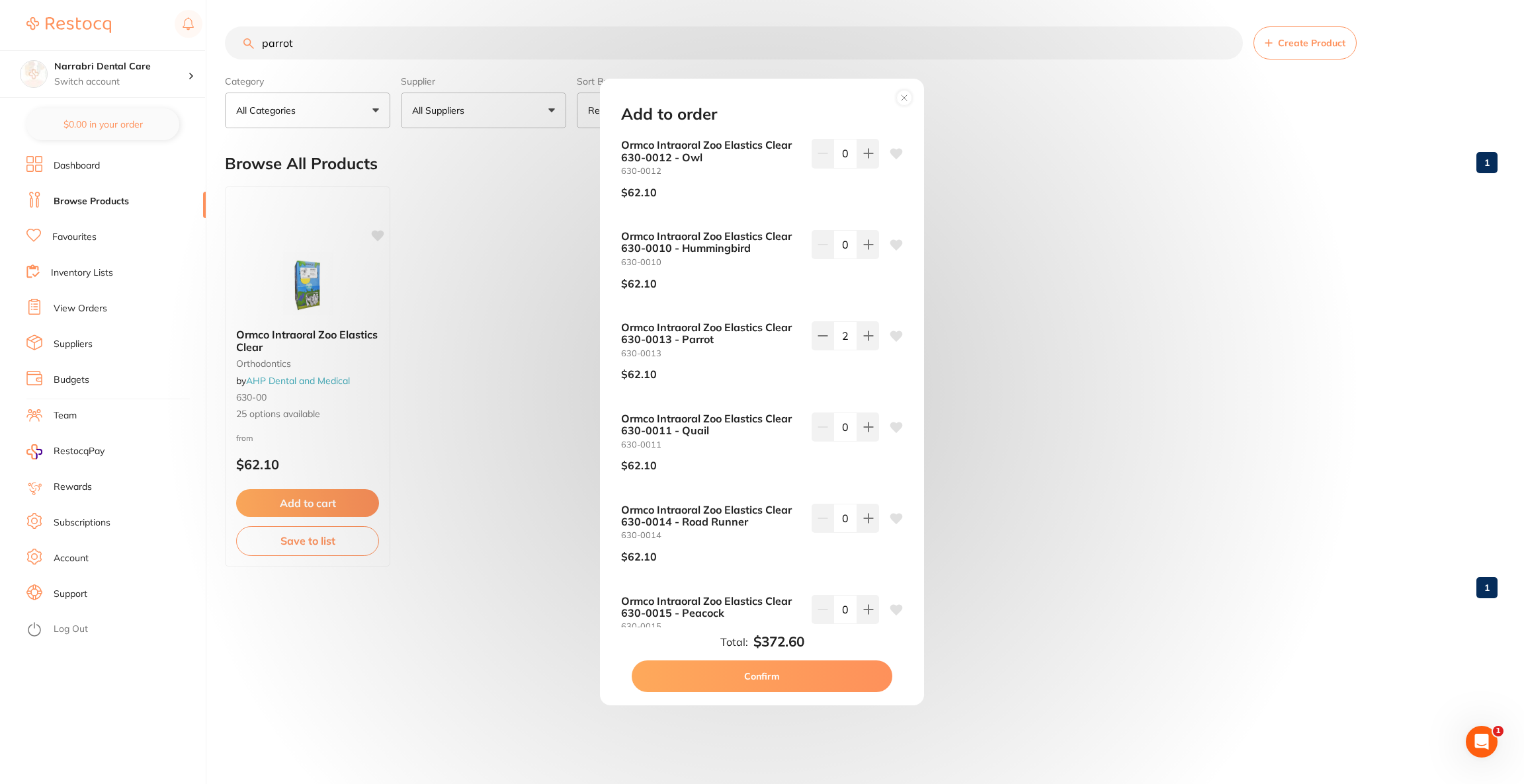
scroll to position [0, 0]
click at [774, 673] on button "Confirm" at bounding box center [762, 677] width 260 height 32
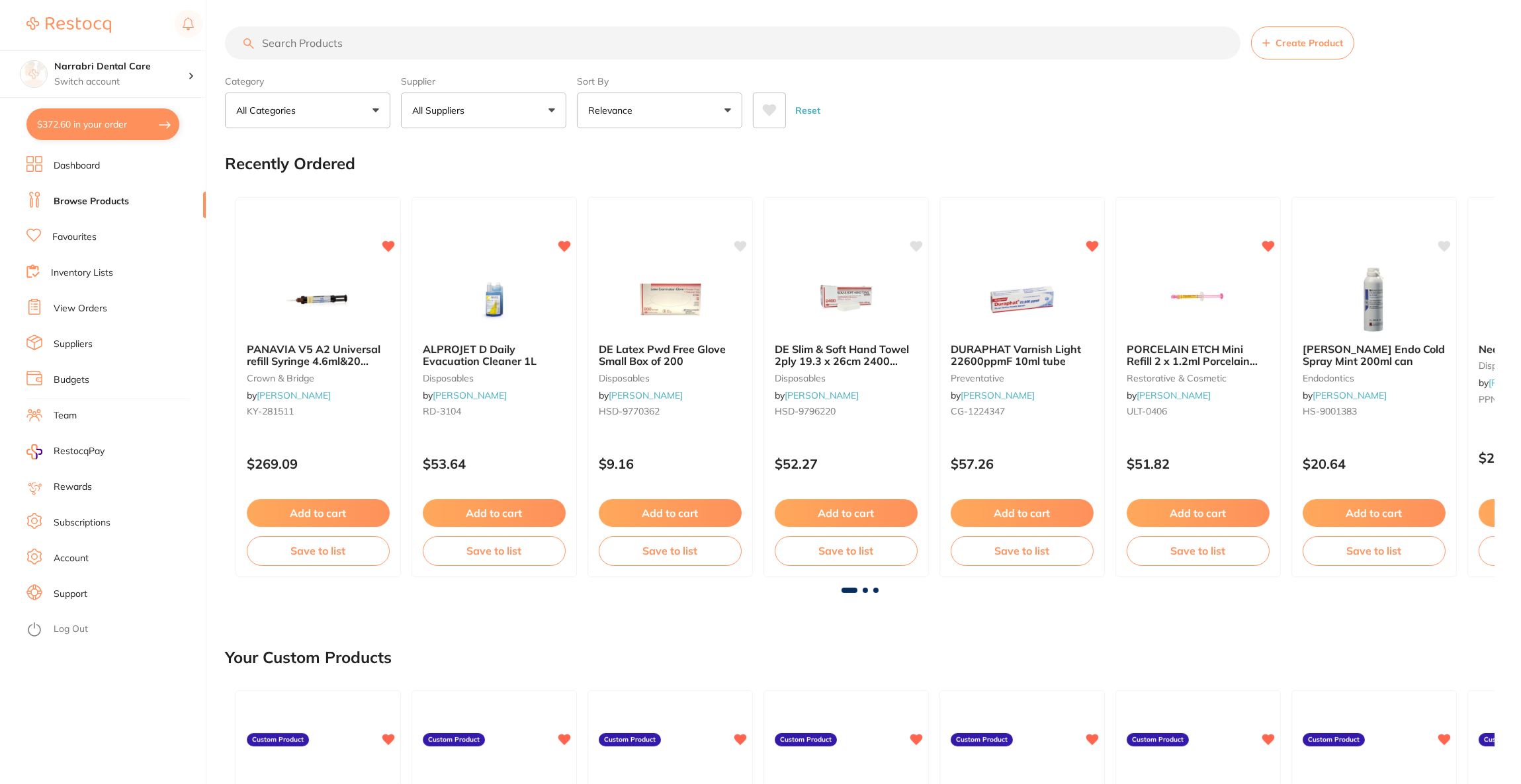
click at [129, 127] on button "$372.60 in your order" at bounding box center [103, 124] width 153 height 32
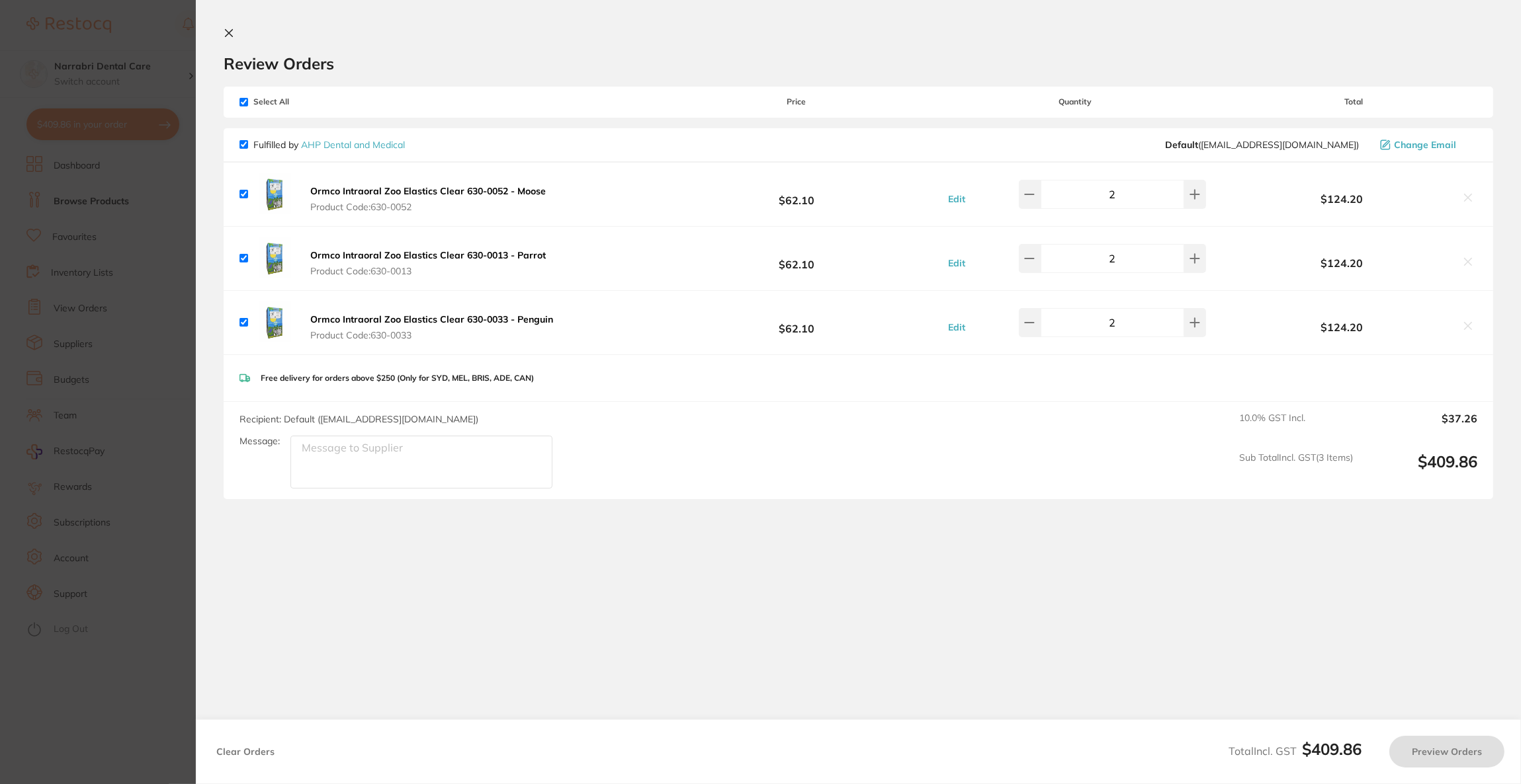
checkbox input "true"
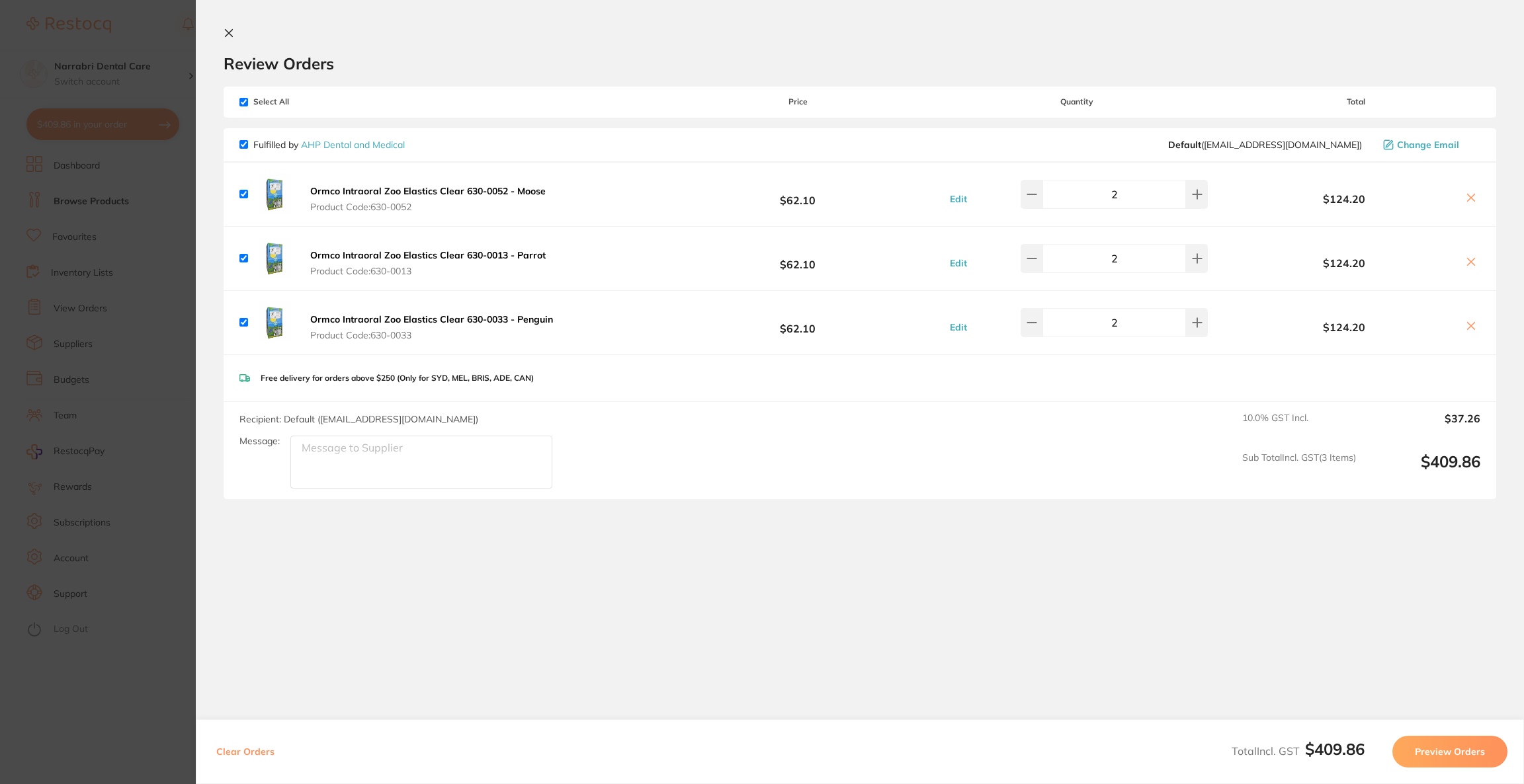
click at [1435, 757] on button "Preview Orders" at bounding box center [1450, 751] width 115 height 32
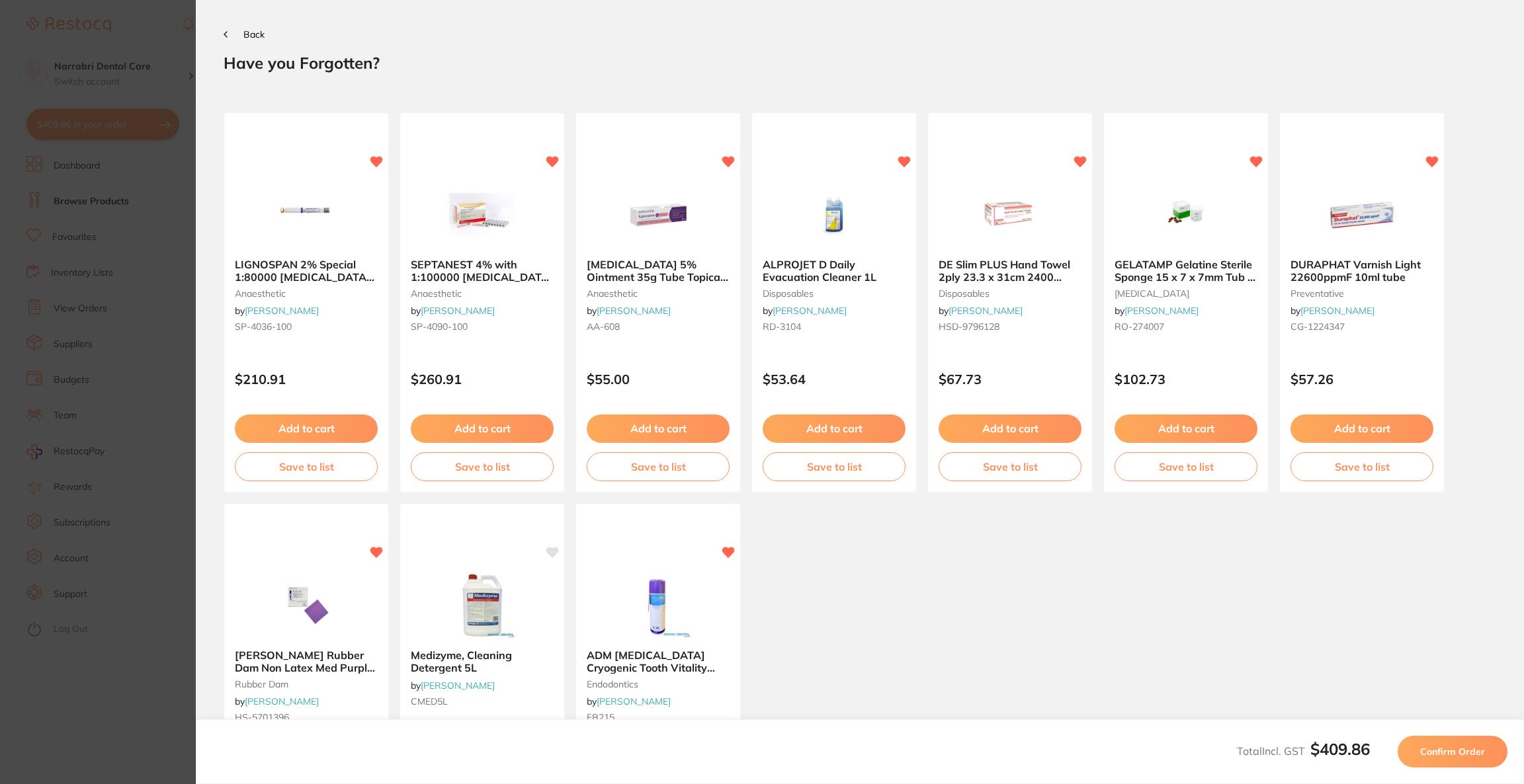
click at [1430, 757] on span "Confirm Order" at bounding box center [1453, 752] width 65 height 12
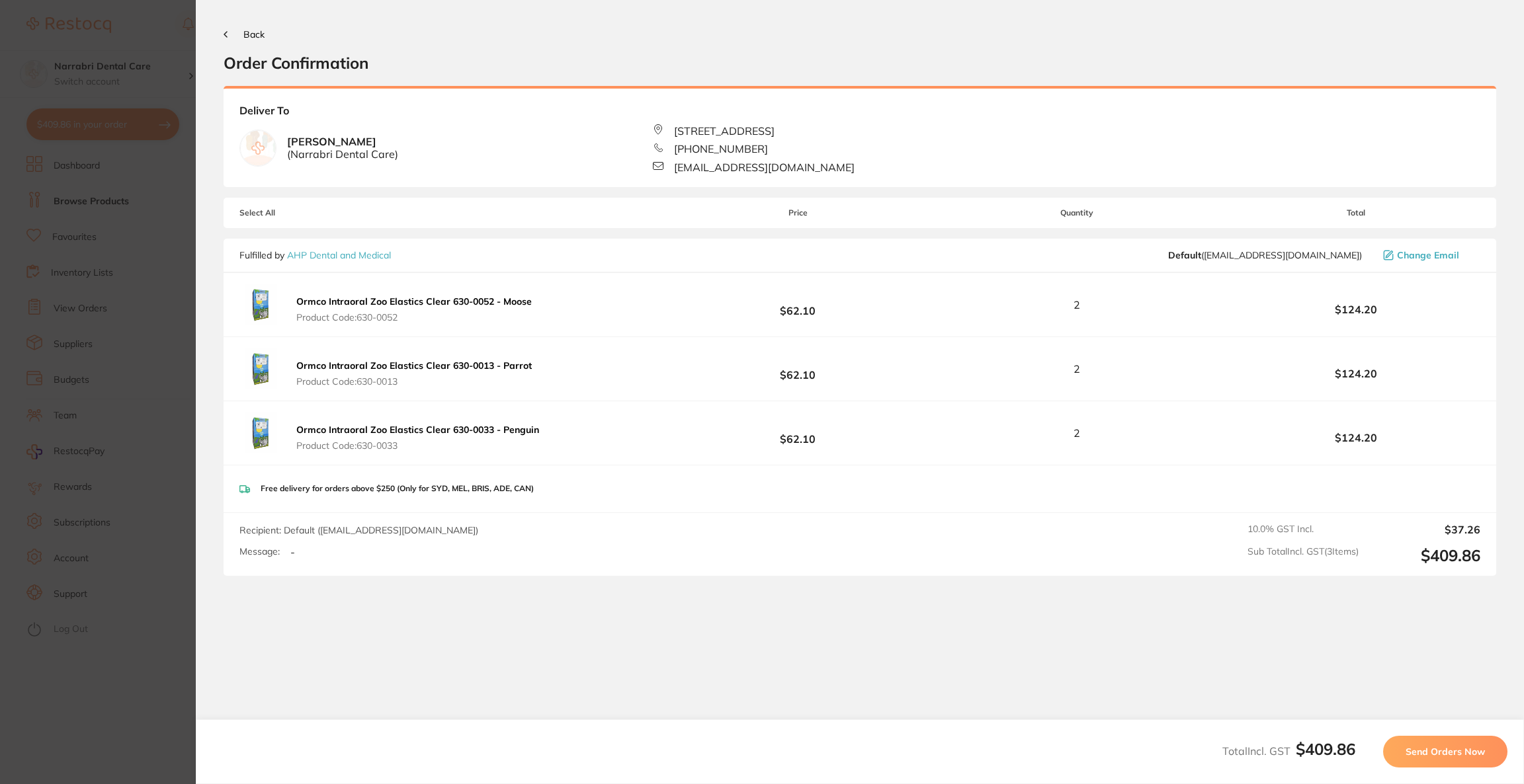
click at [1430, 756] on span "Send Orders Now" at bounding box center [1445, 752] width 79 height 12
